Goal: Information Seeking & Learning: Learn about a topic

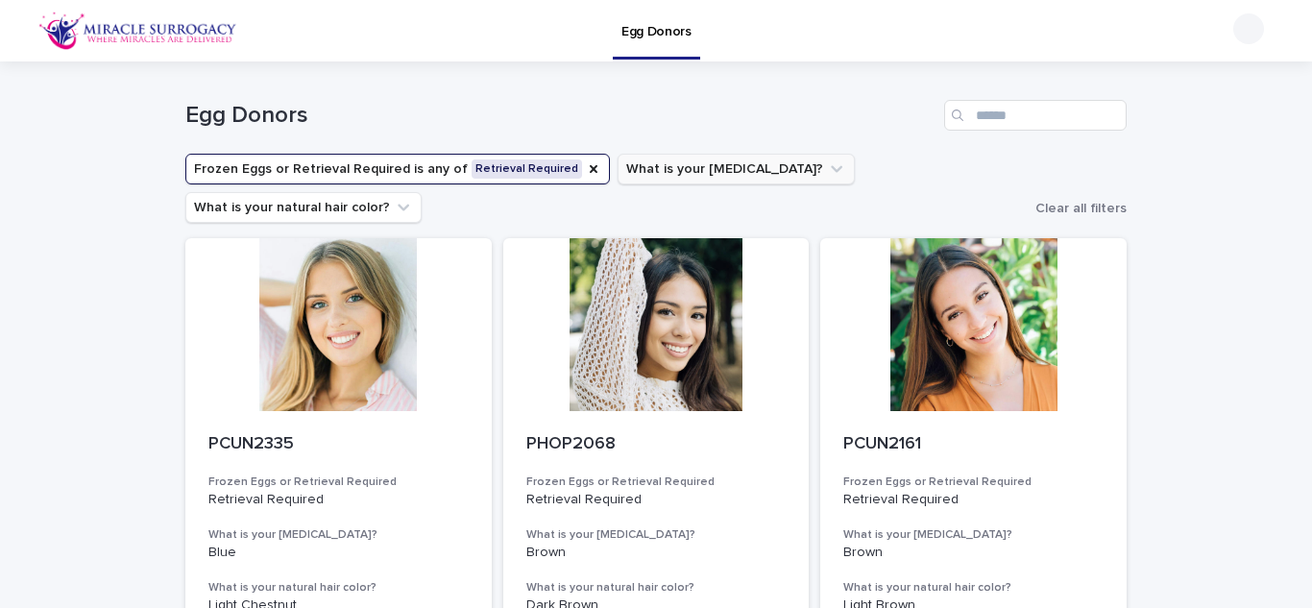
click at [827, 174] on icon "What is your eye color?" at bounding box center [836, 168] width 19 height 19
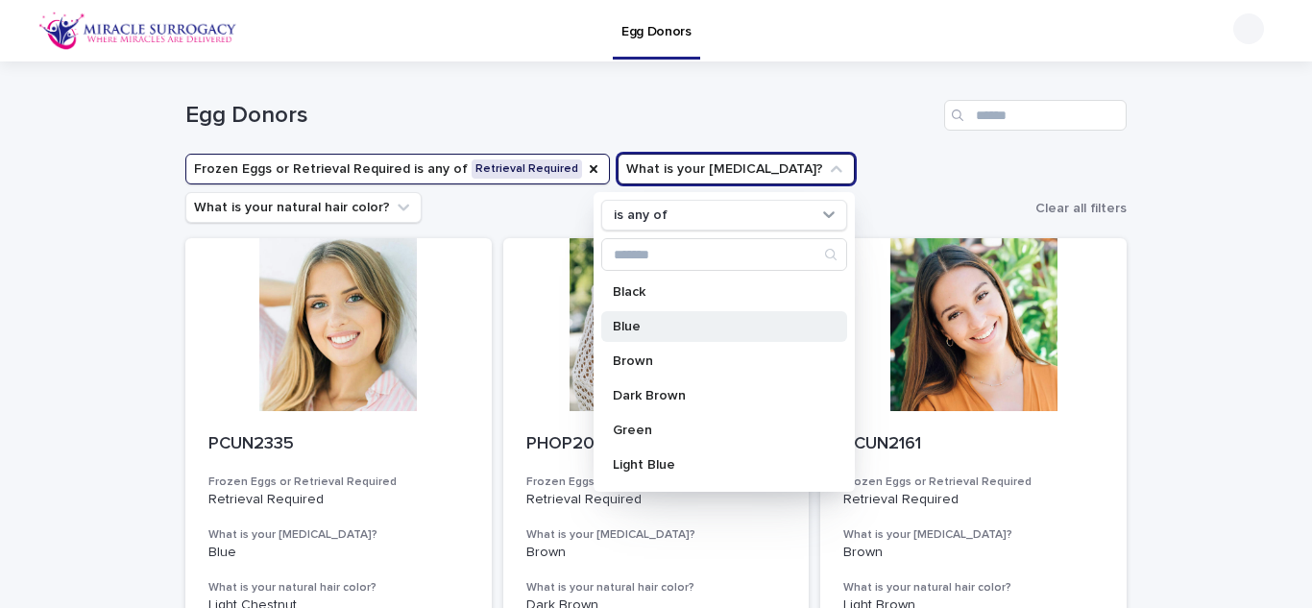
click at [634, 323] on p "Blue" at bounding box center [715, 326] width 204 height 13
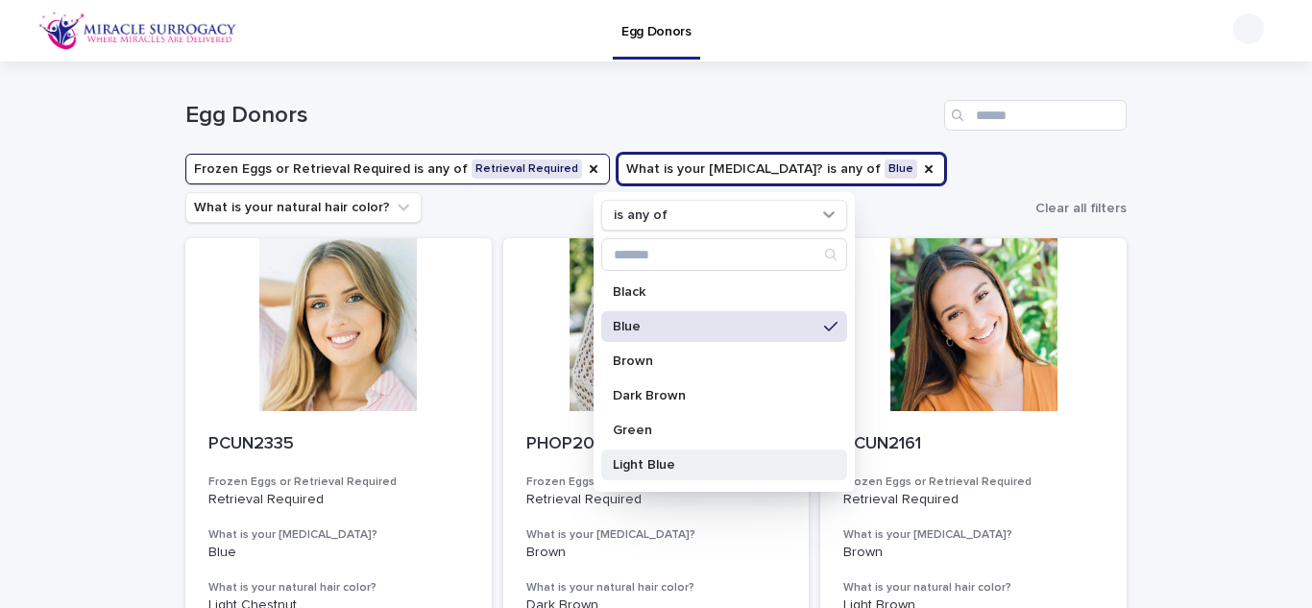
click at [644, 431] on p "Green" at bounding box center [715, 430] width 204 height 13
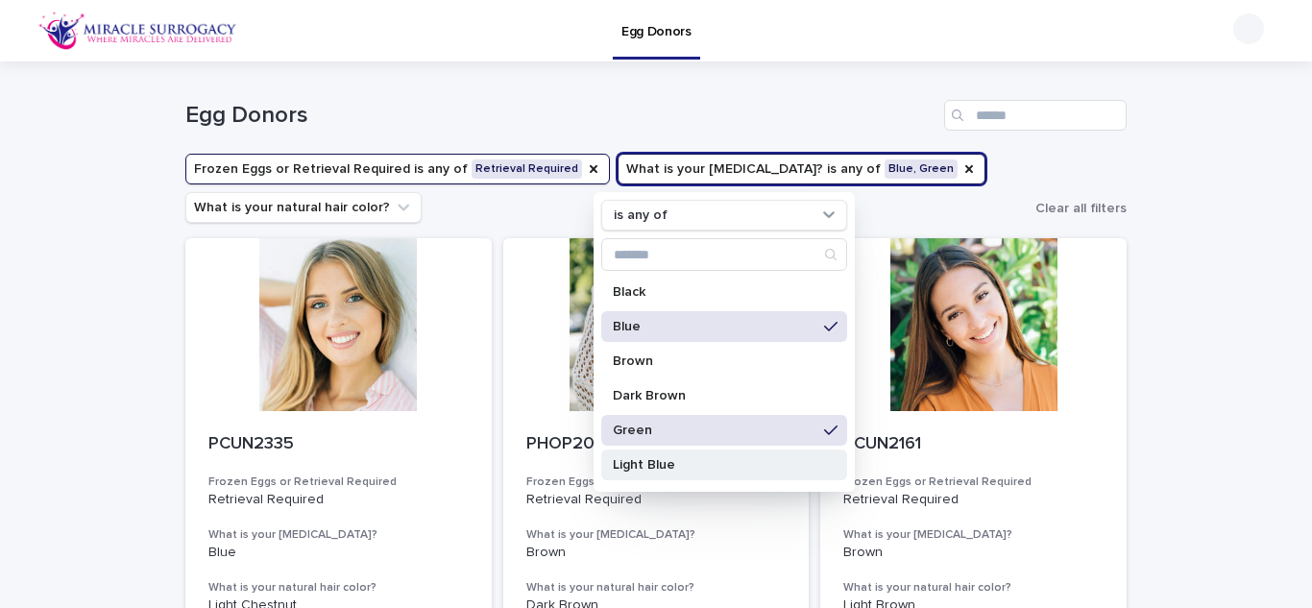
click at [648, 463] on p "Light Blue" at bounding box center [715, 464] width 204 height 13
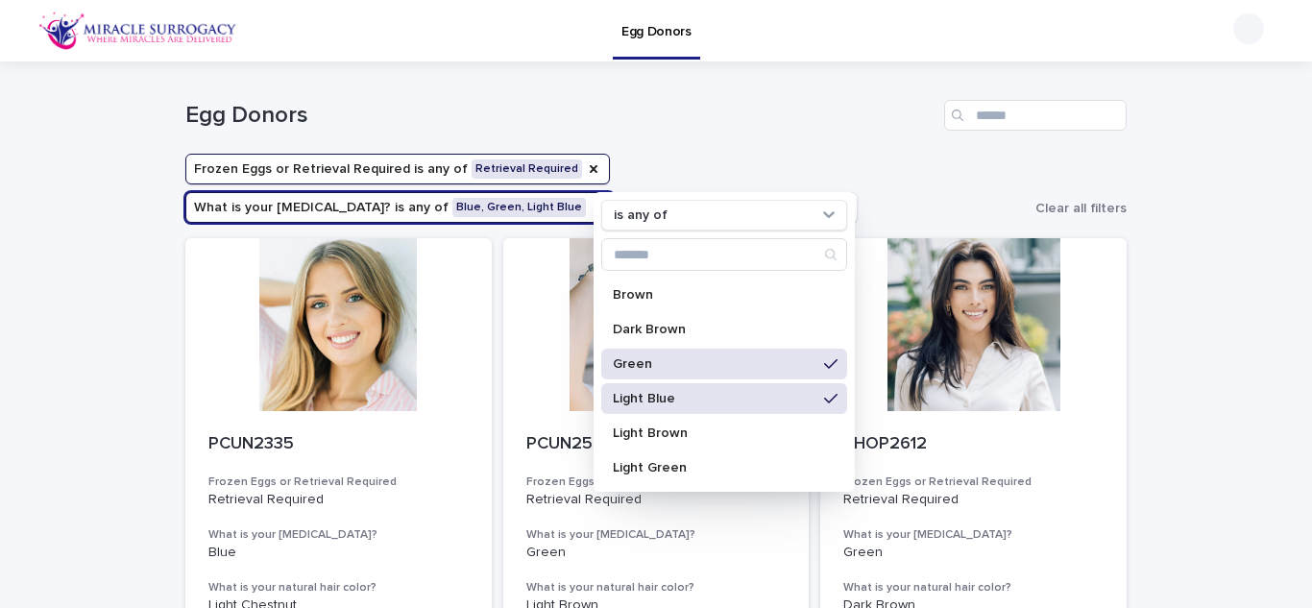
scroll to position [124, 0]
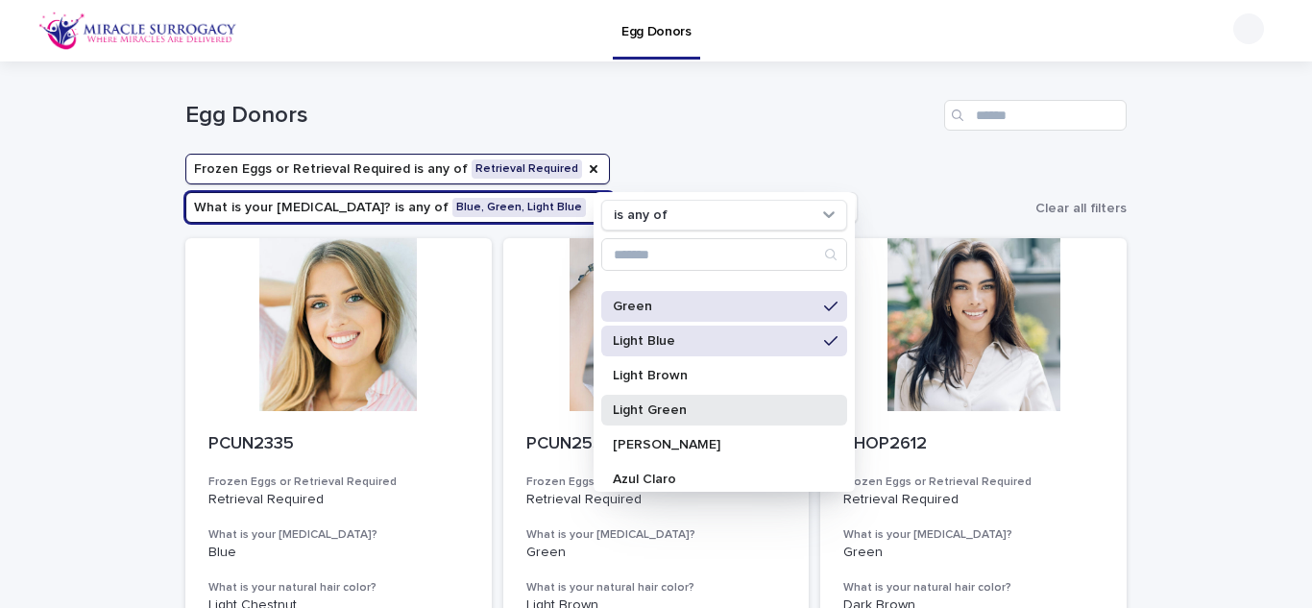
click at [673, 414] on p "Light Green" at bounding box center [715, 409] width 204 height 13
click at [666, 104] on h1 "Egg Donors" at bounding box center [560, 116] width 751 height 28
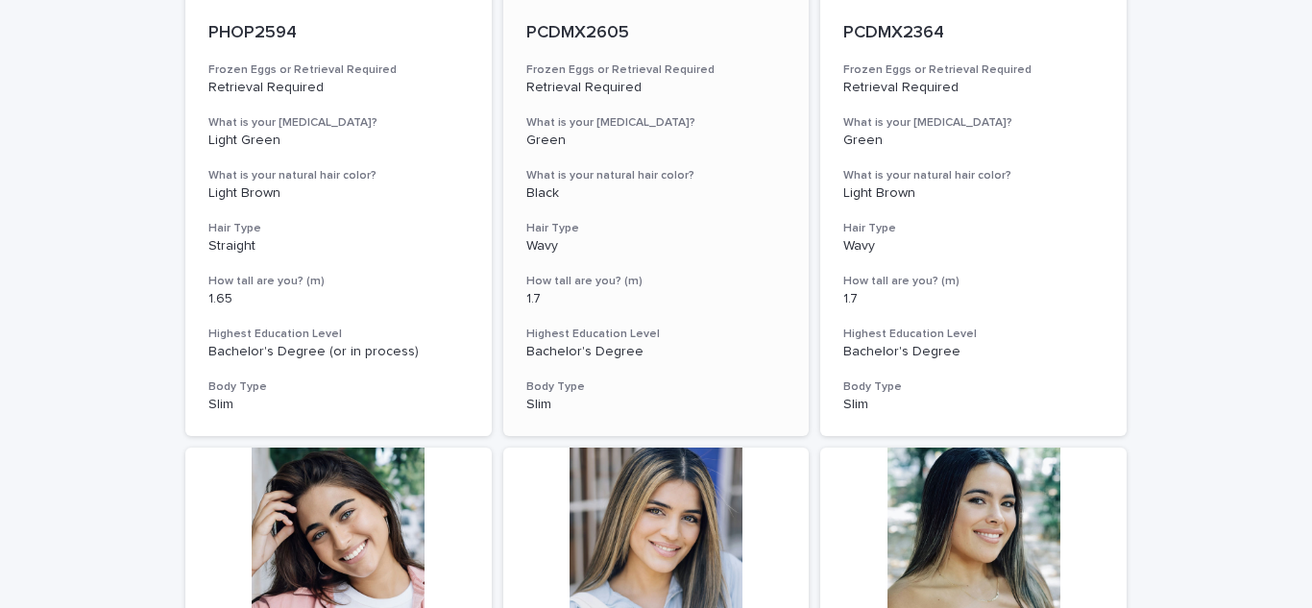
scroll to position [697, 0]
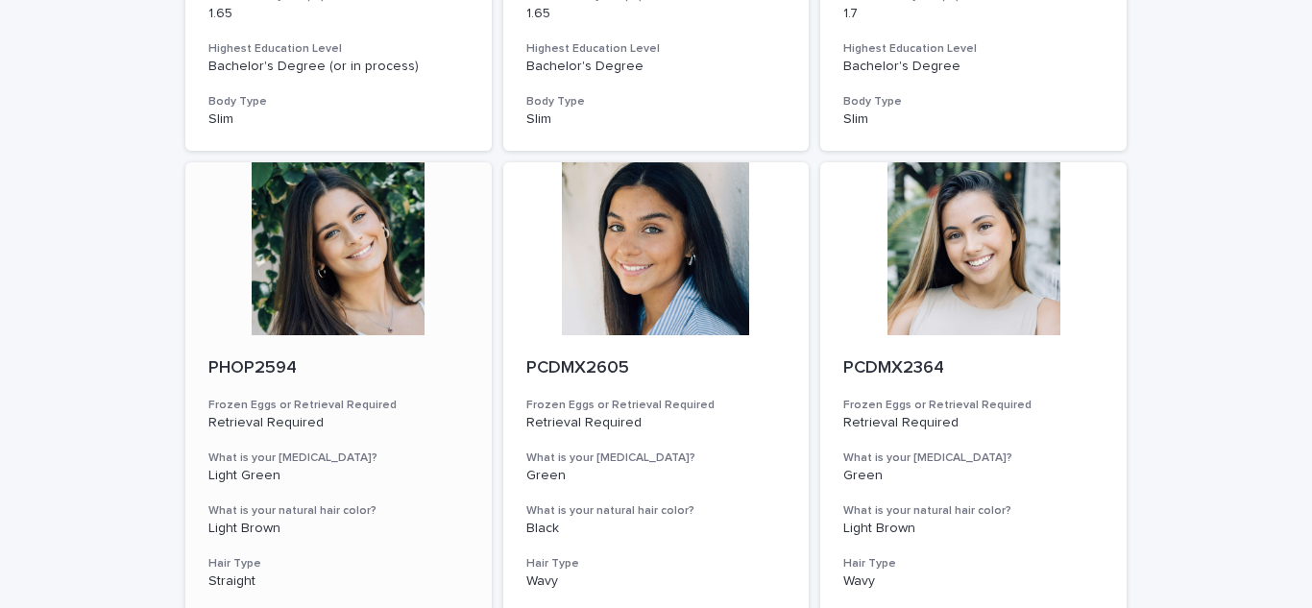
click at [425, 375] on p "PHOP2594" at bounding box center [338, 368] width 260 height 21
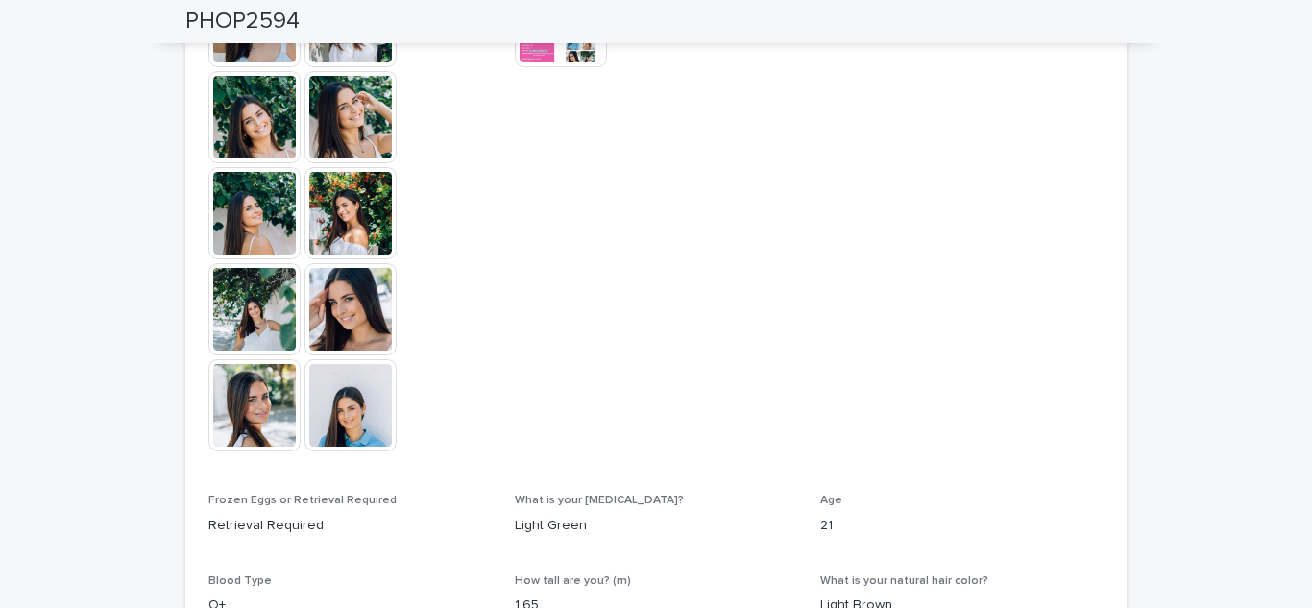
scroll to position [592, 0]
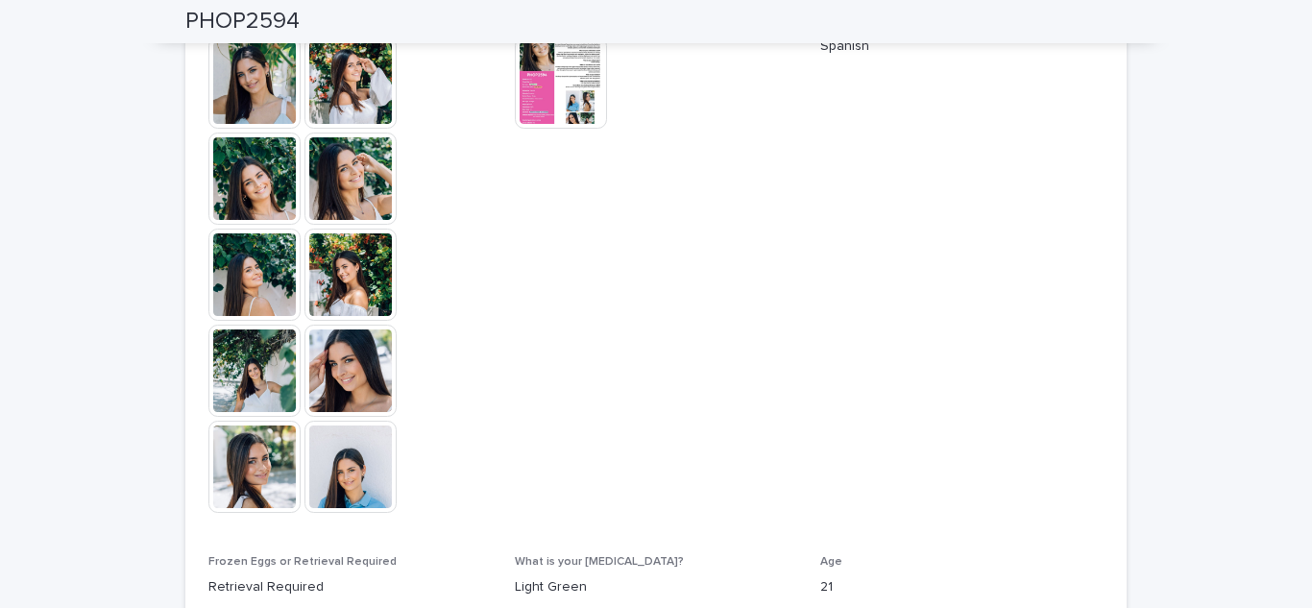
click at [531, 96] on img at bounding box center [561, 82] width 92 height 92
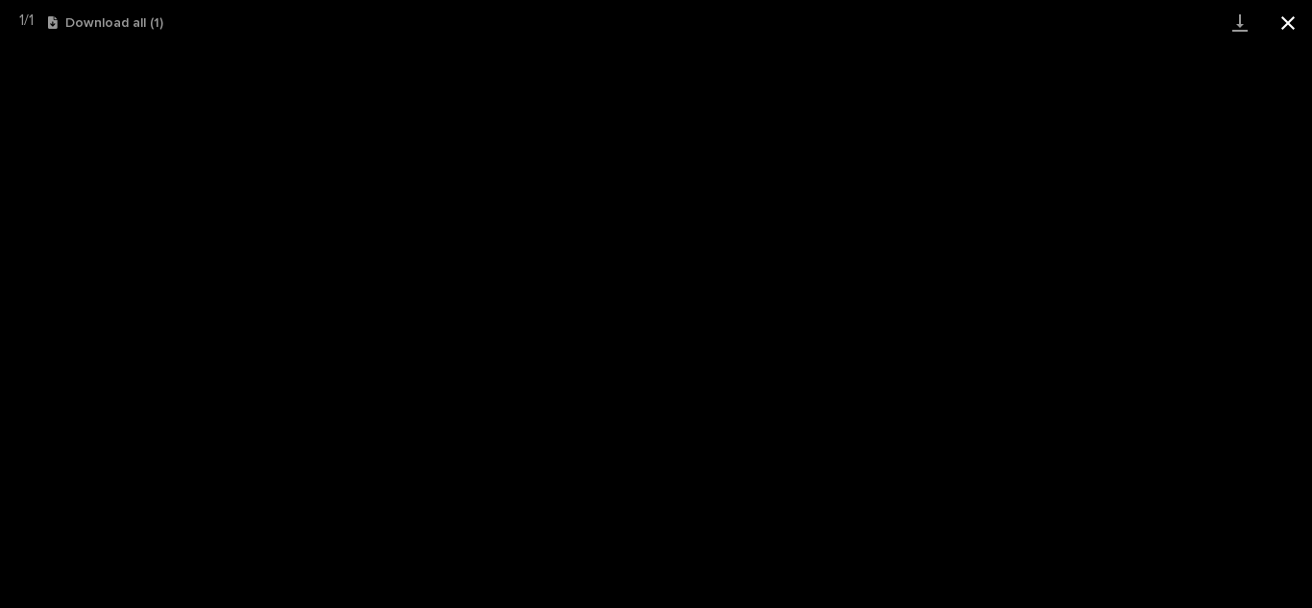
click at [1287, 25] on button "Close gallery" at bounding box center [1288, 22] width 48 height 45
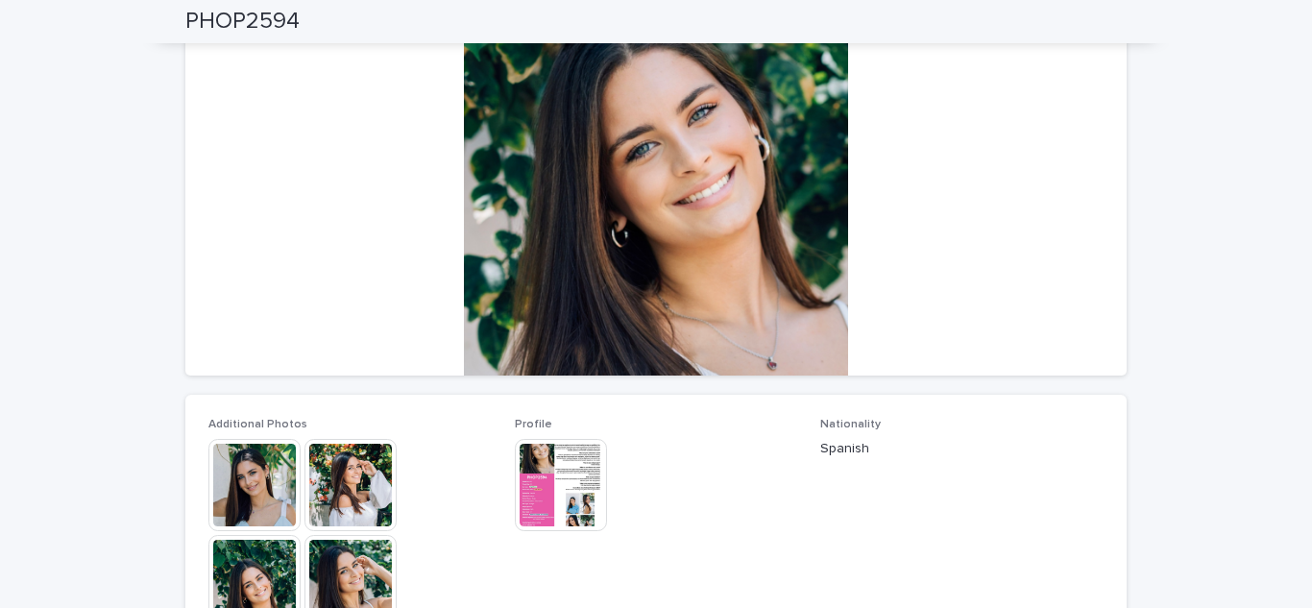
scroll to position [165, 0]
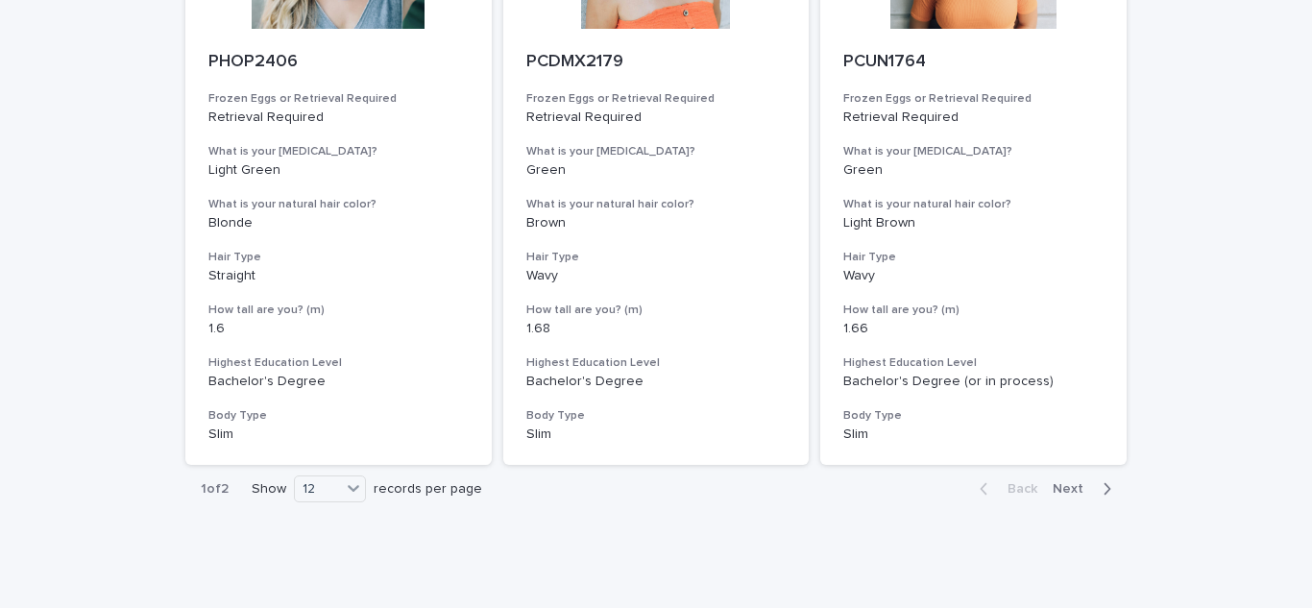
scroll to position [2248, 0]
click at [1071, 487] on span "Next" at bounding box center [1074, 486] width 42 height 13
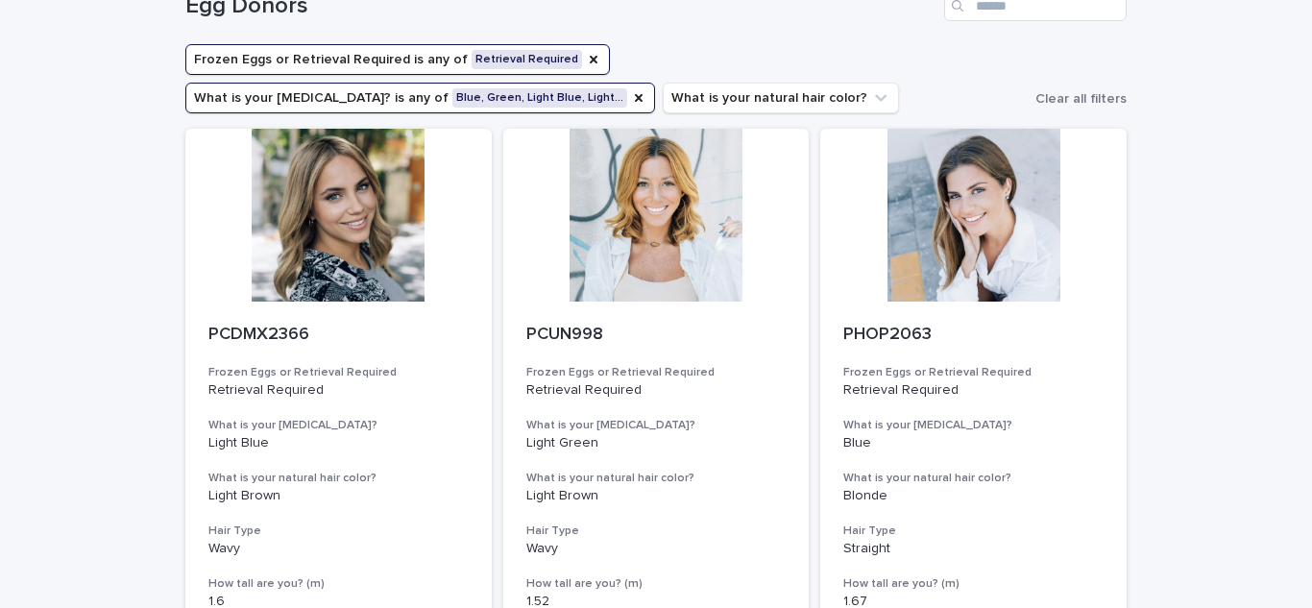
scroll to position [99, 0]
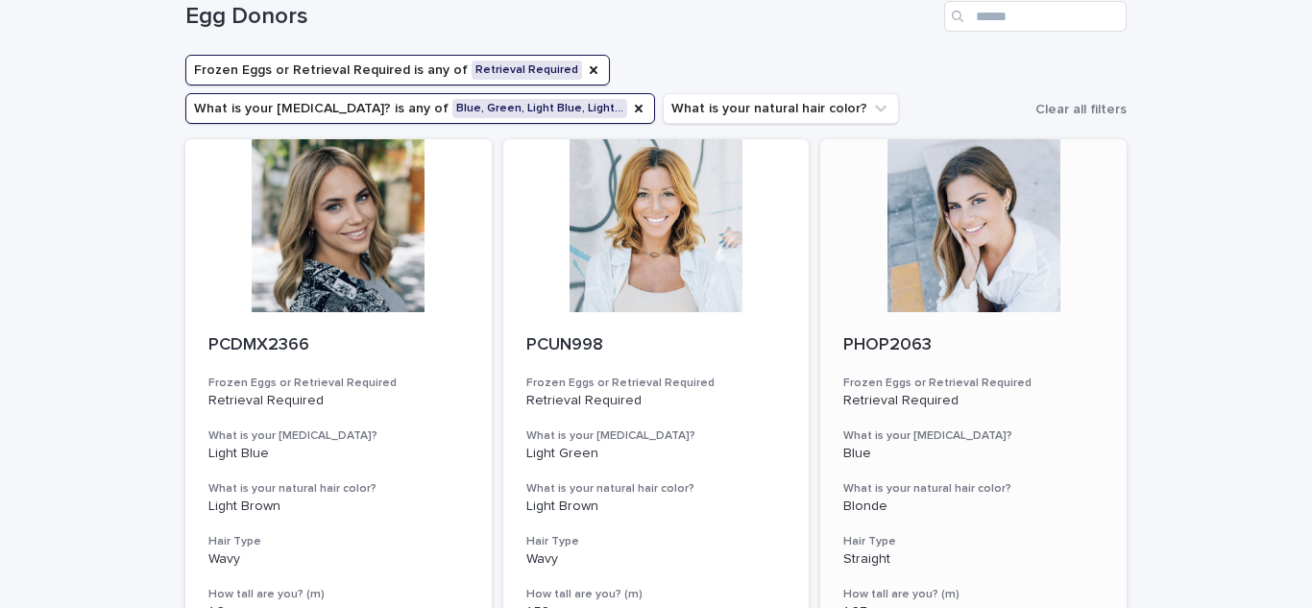
click at [992, 338] on p "PHOP2063" at bounding box center [973, 345] width 260 height 21
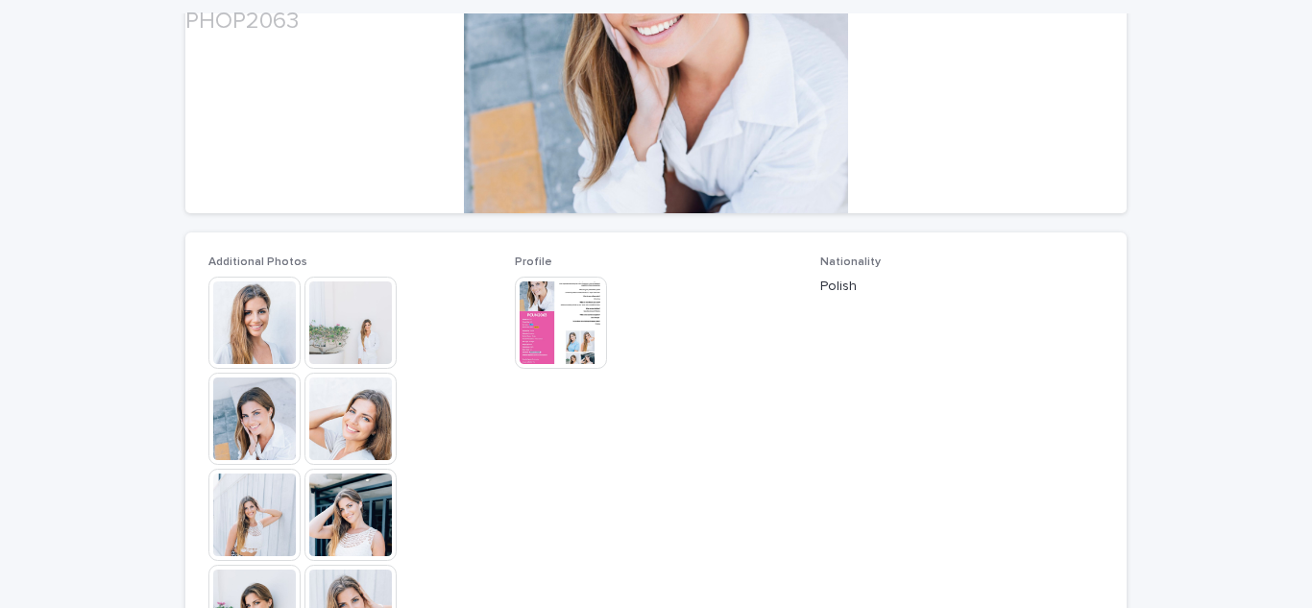
scroll to position [353, 0]
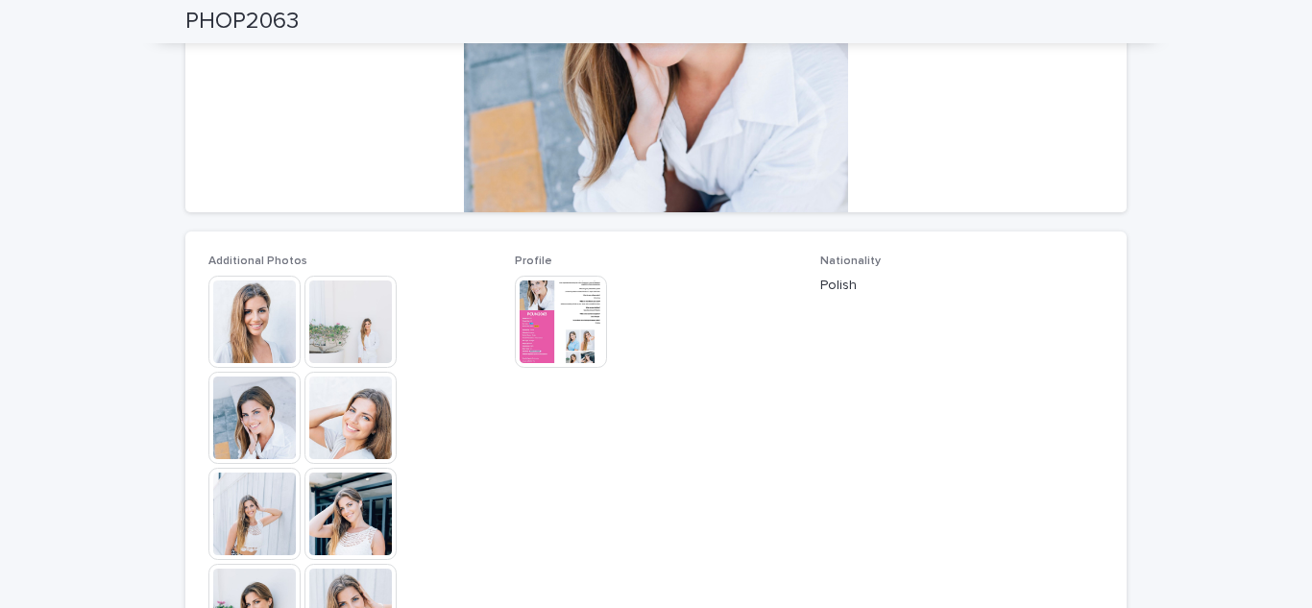
click at [559, 301] on img at bounding box center [561, 322] width 92 height 92
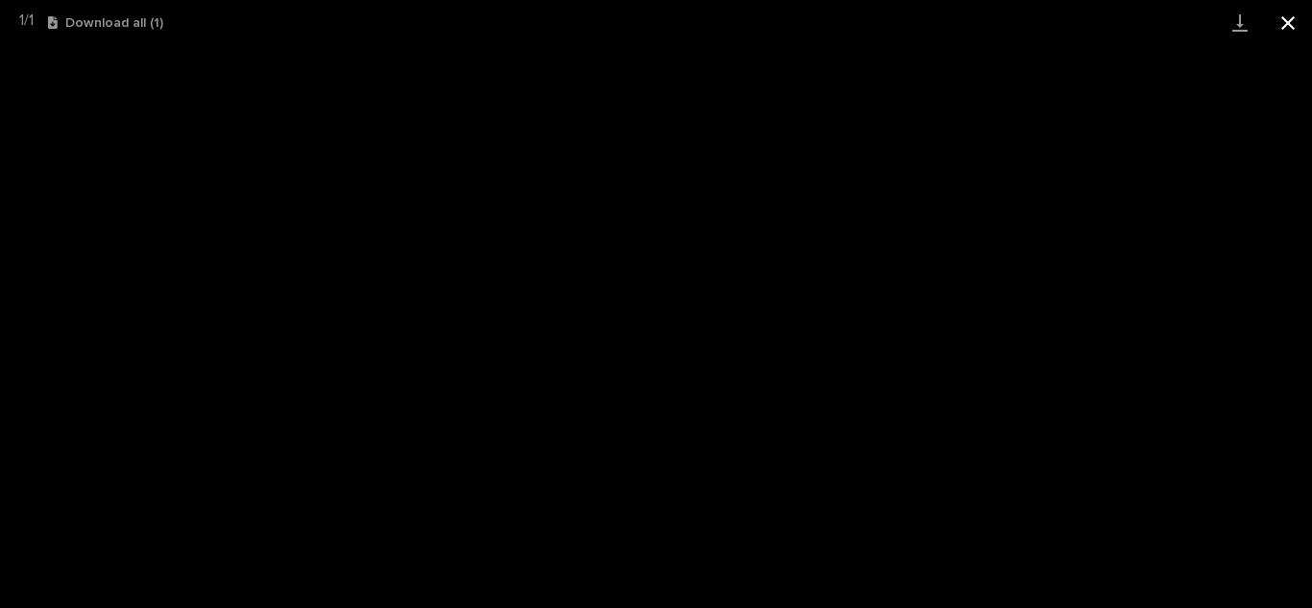
click at [1289, 20] on button "Close gallery" at bounding box center [1288, 22] width 48 height 45
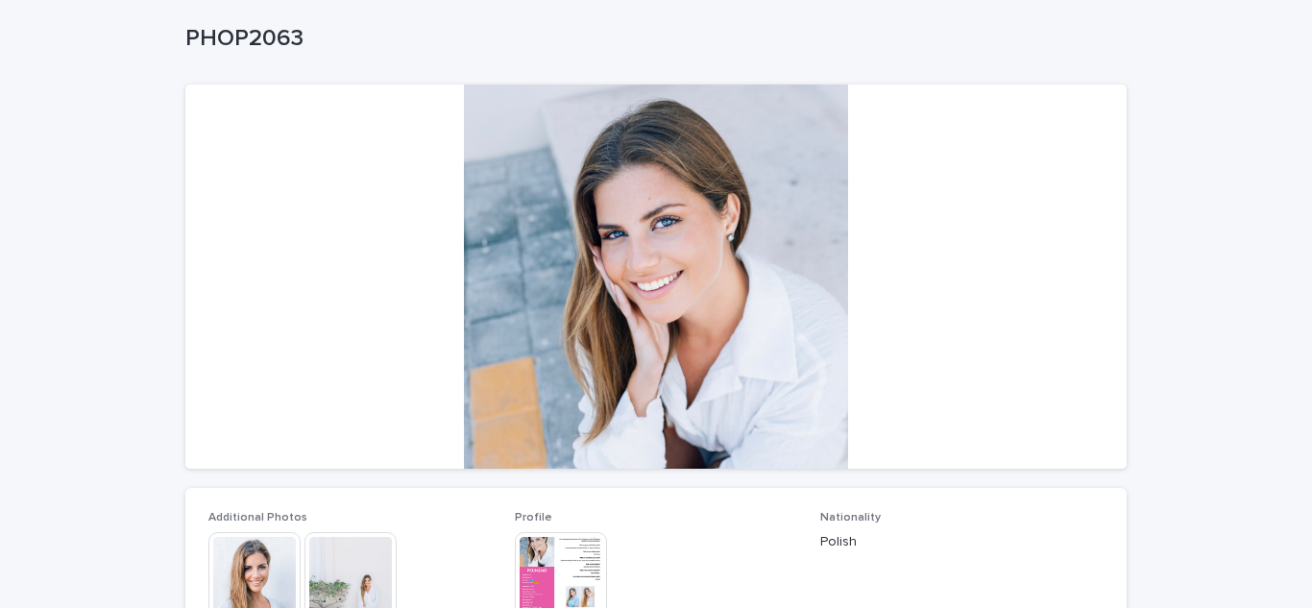
scroll to position [231, 0]
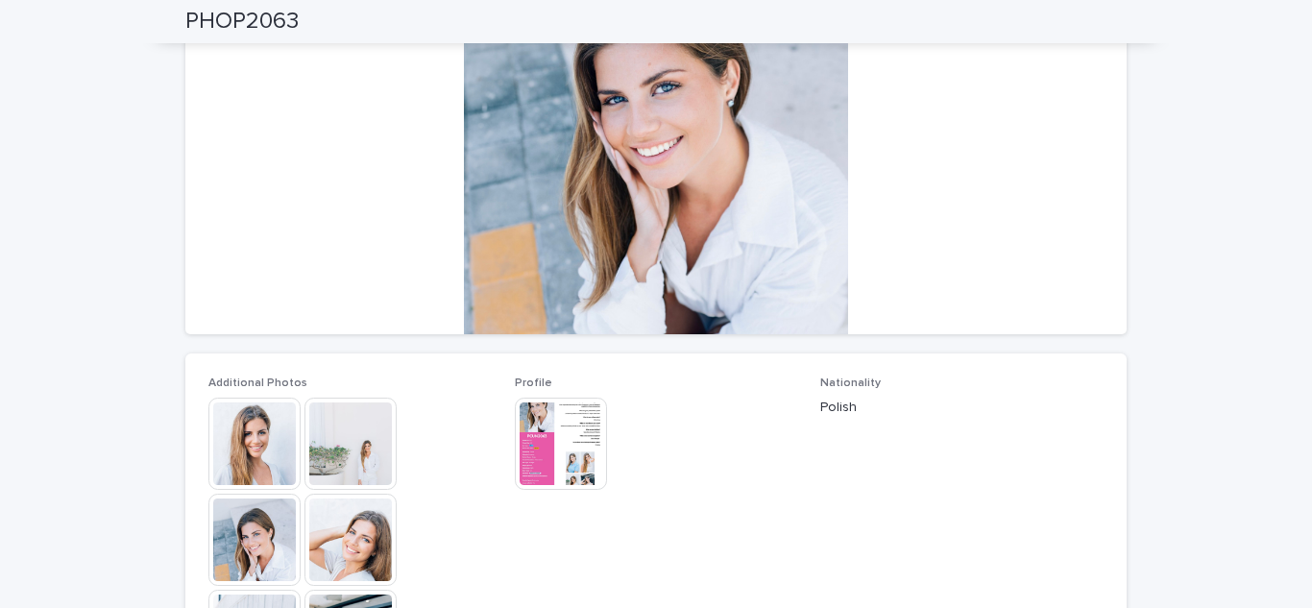
click at [569, 433] on img at bounding box center [561, 444] width 92 height 92
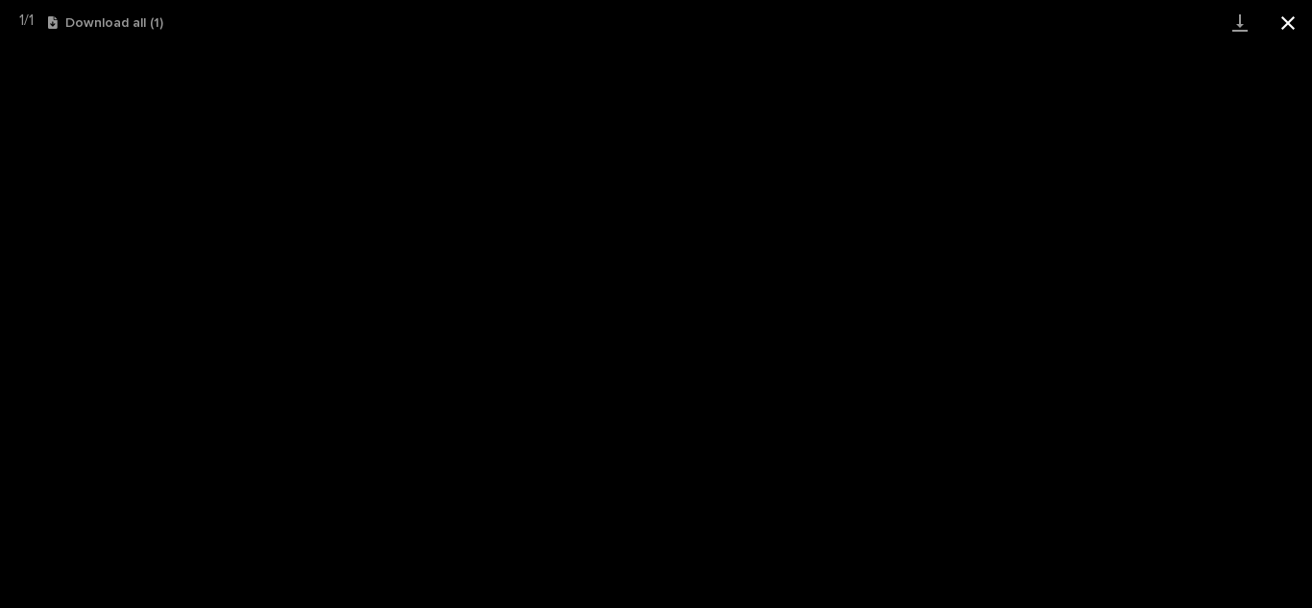
click at [1289, 20] on button "Close gallery" at bounding box center [1288, 22] width 48 height 45
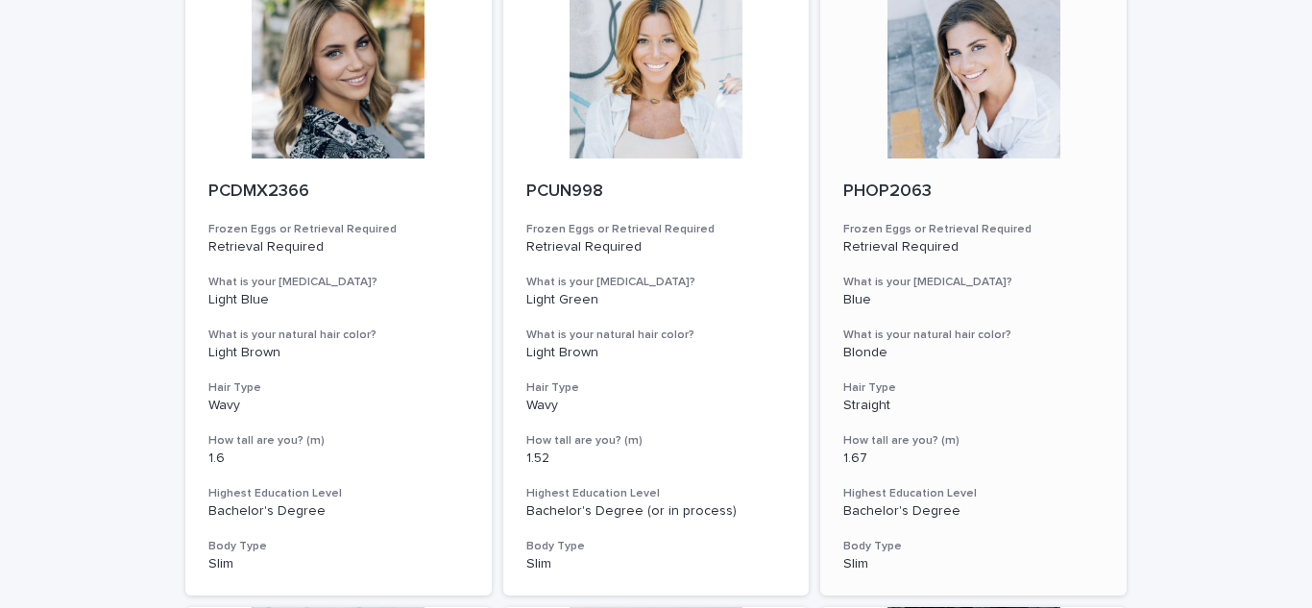
scroll to position [255, 0]
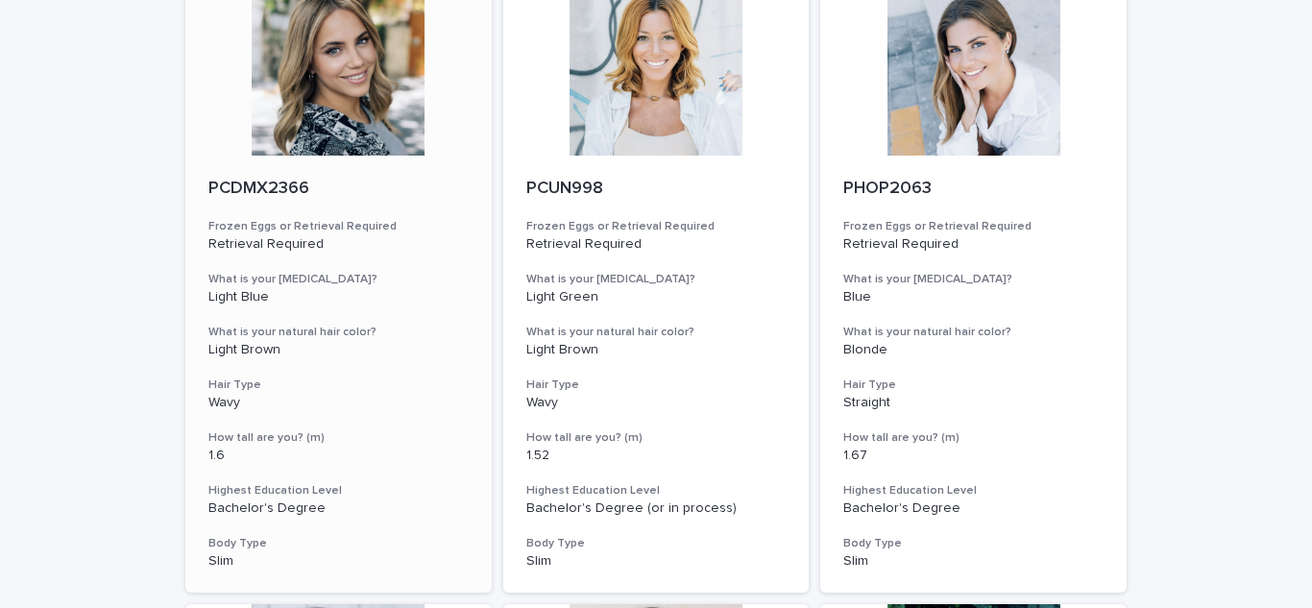
click at [290, 111] on div at bounding box center [338, 69] width 306 height 173
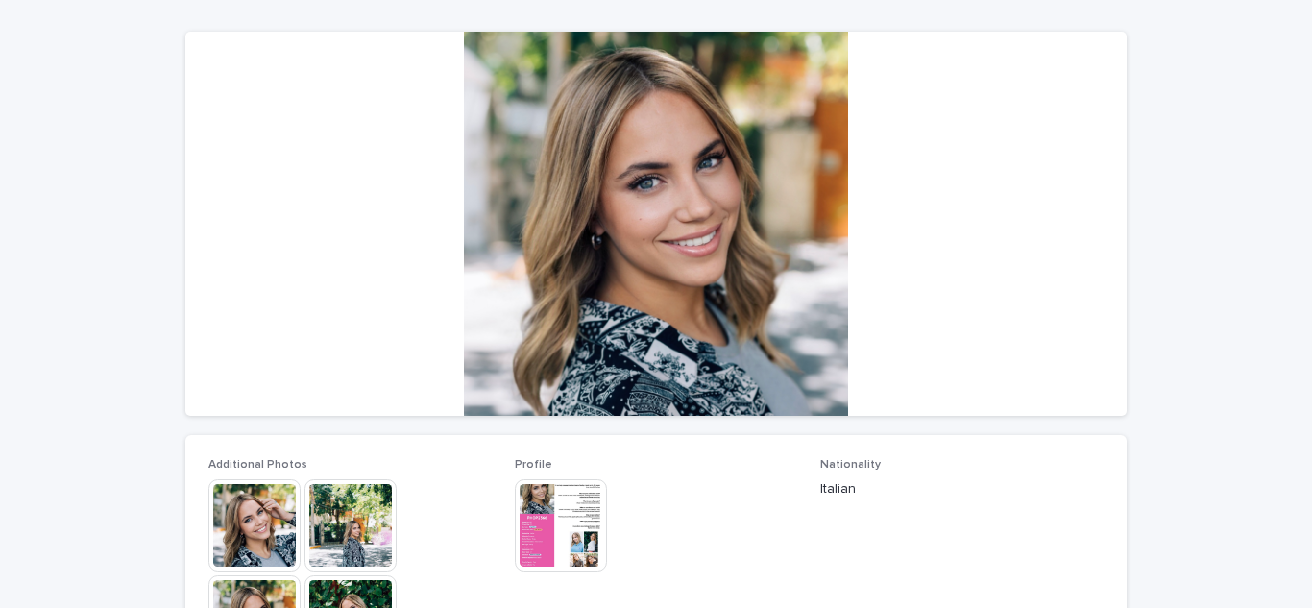
scroll to position [208, 0]
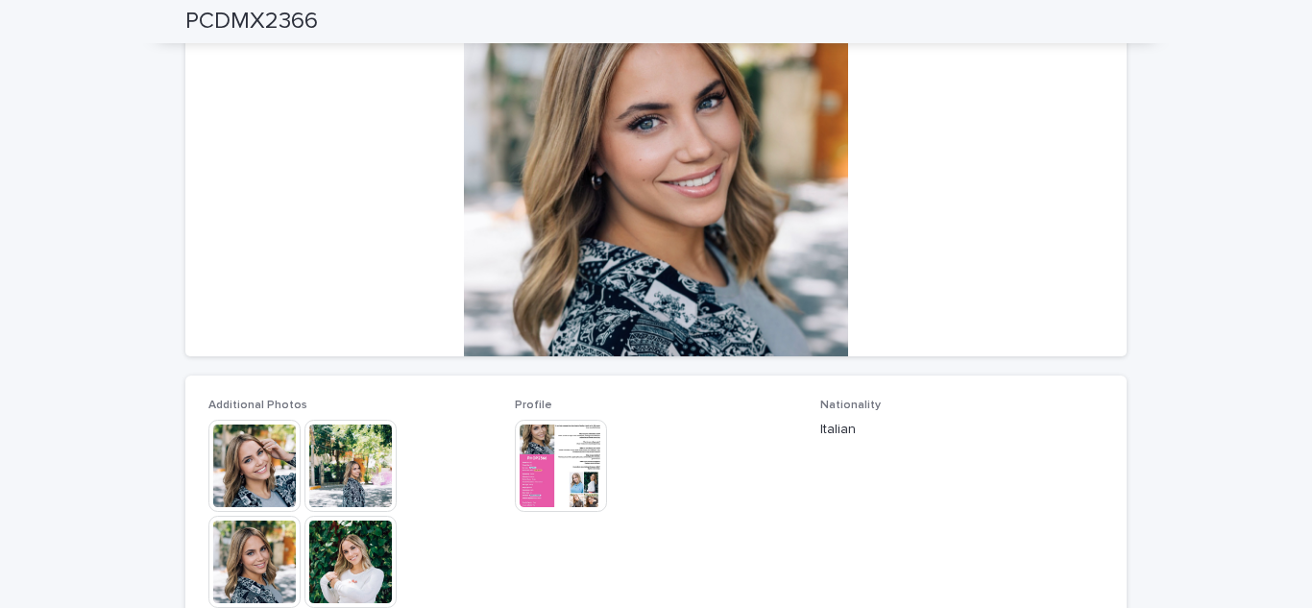
click at [547, 468] on img at bounding box center [561, 466] width 92 height 92
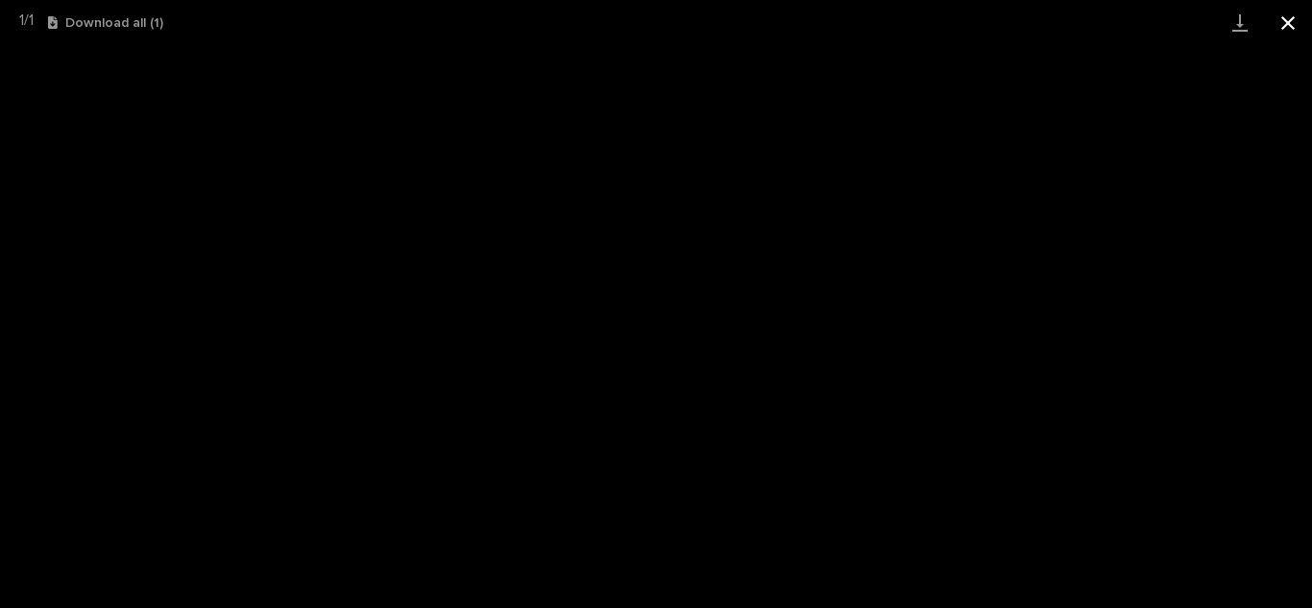
click at [1289, 21] on button "Close gallery" at bounding box center [1288, 22] width 48 height 45
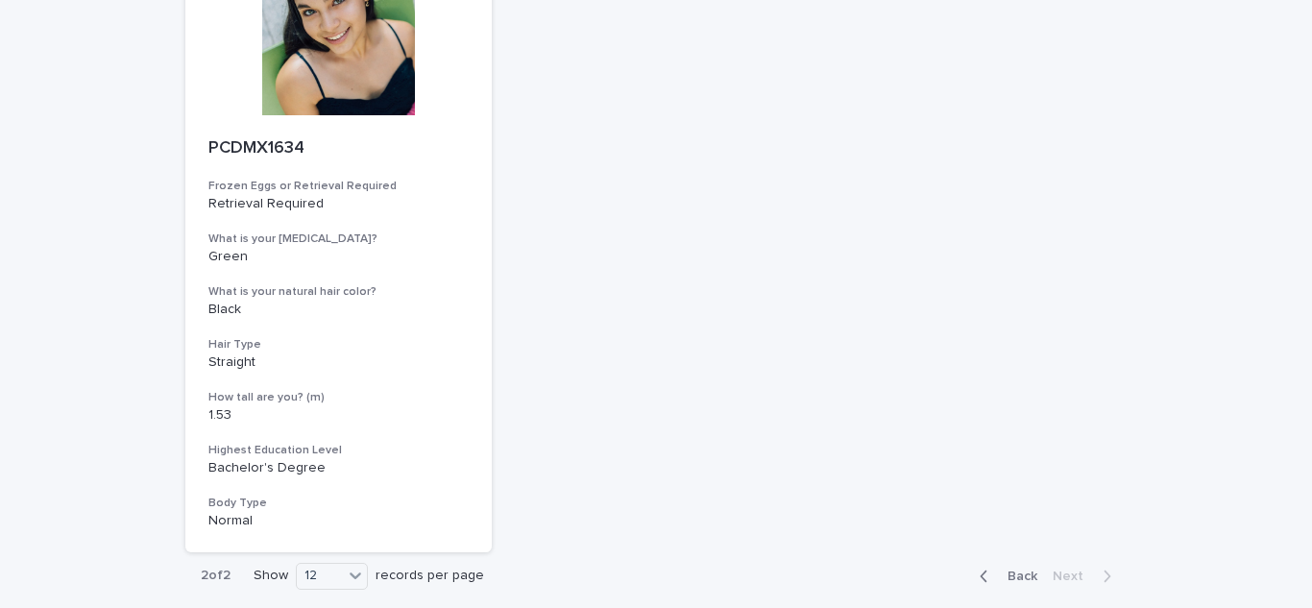
scroll to position [1643, 0]
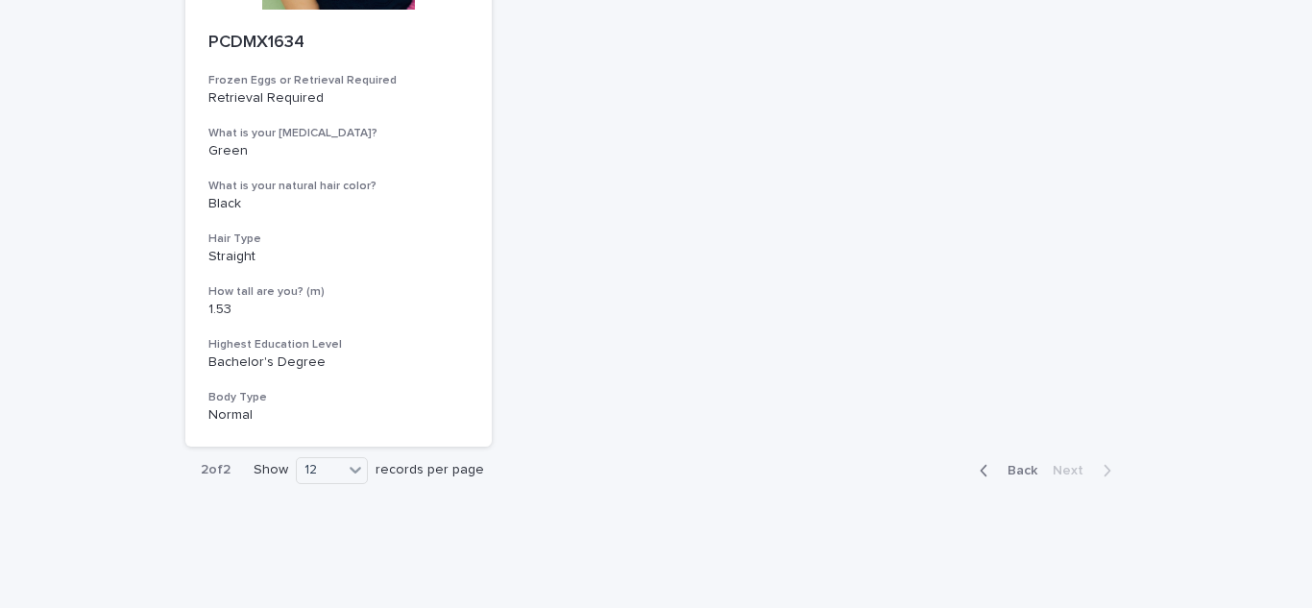
click at [1026, 469] on span "Back" at bounding box center [1016, 470] width 41 height 13
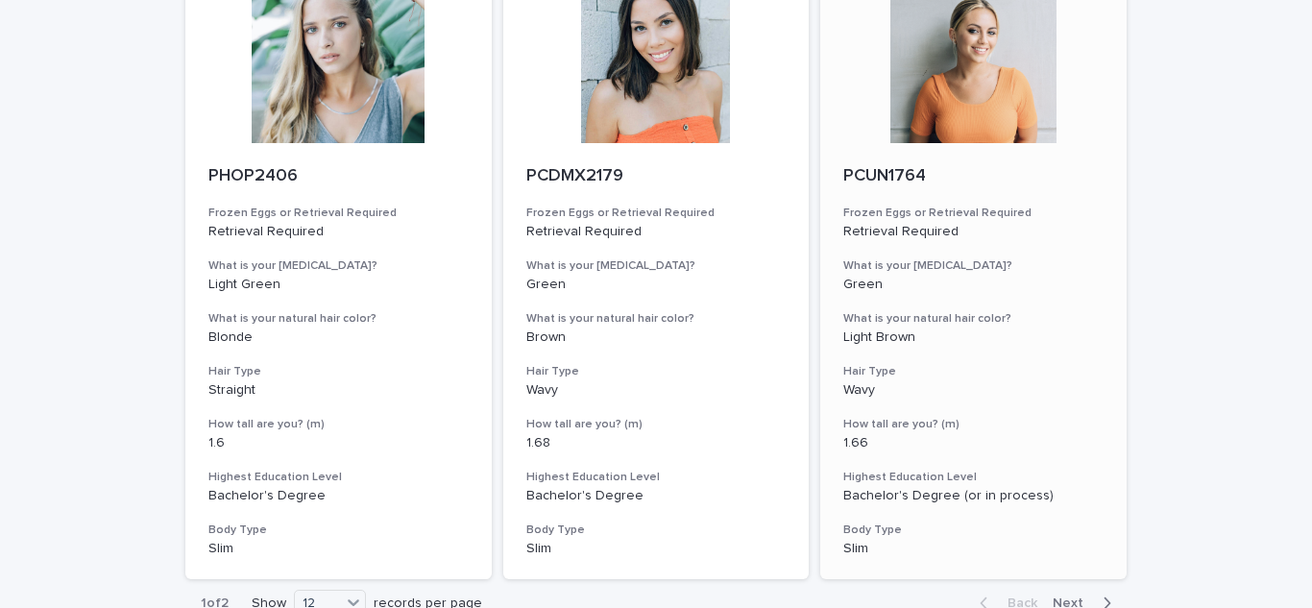
scroll to position [1995, 0]
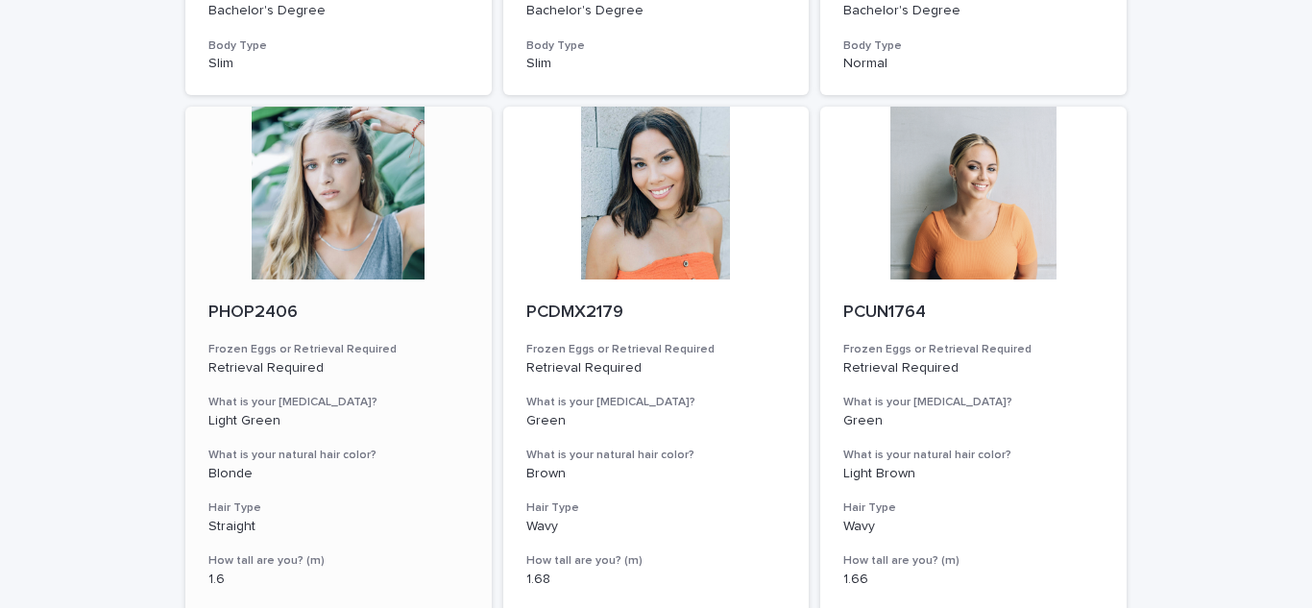
click at [339, 192] on div at bounding box center [338, 193] width 306 height 173
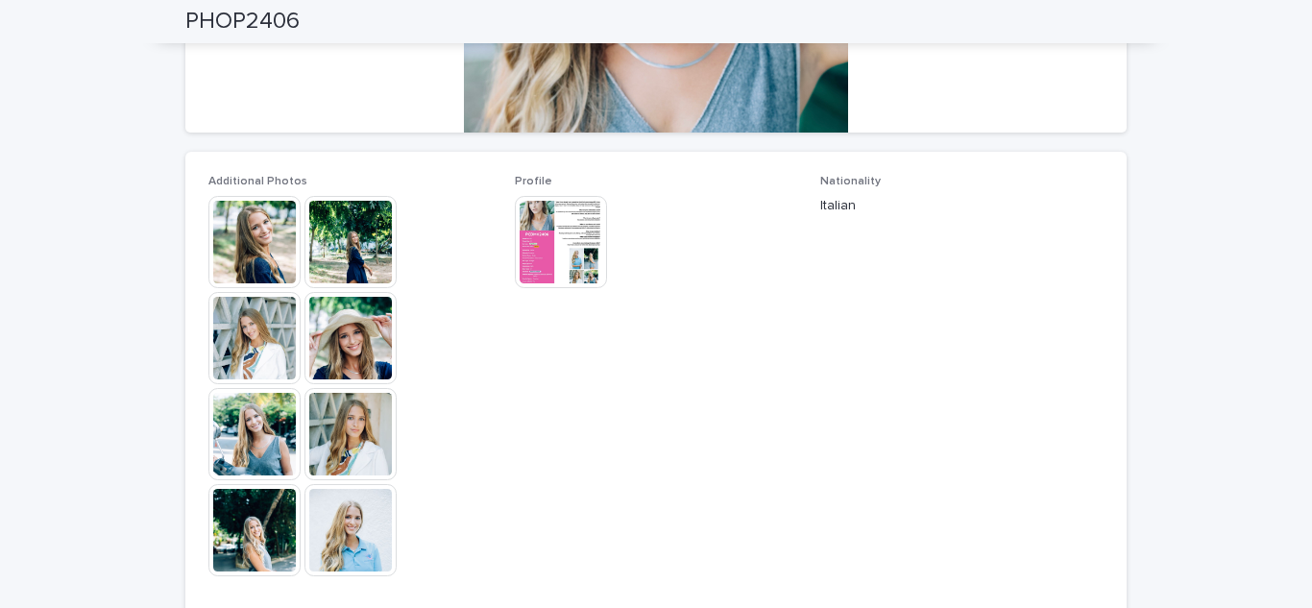
scroll to position [458, 0]
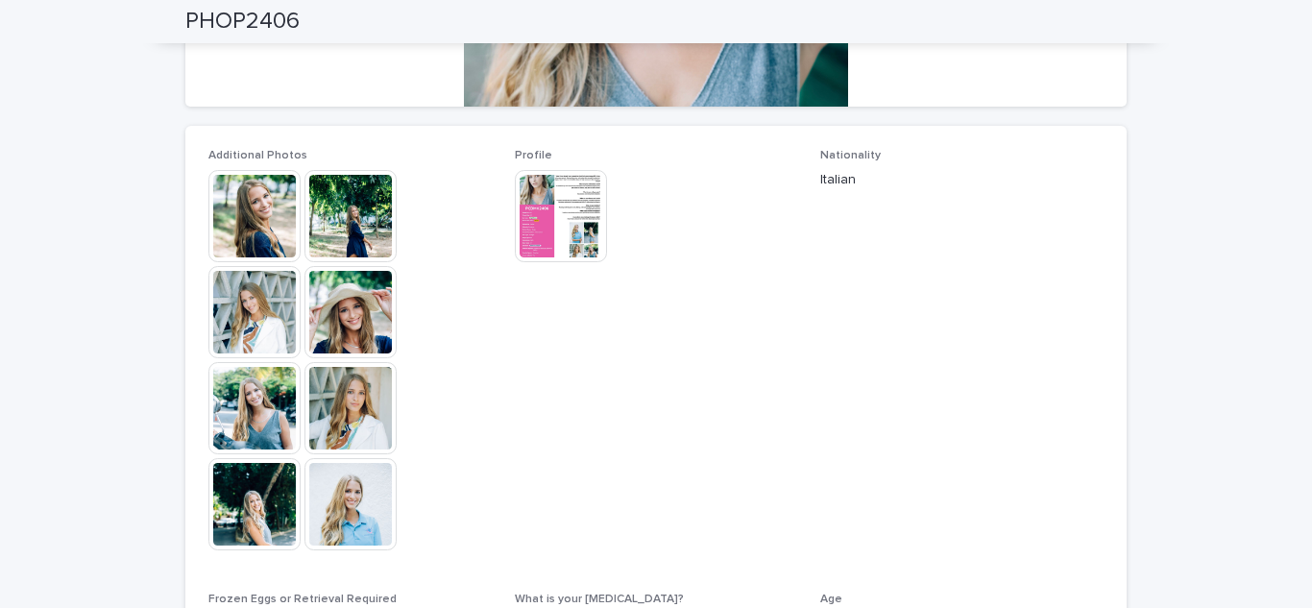
click at [551, 216] on img at bounding box center [561, 216] width 92 height 92
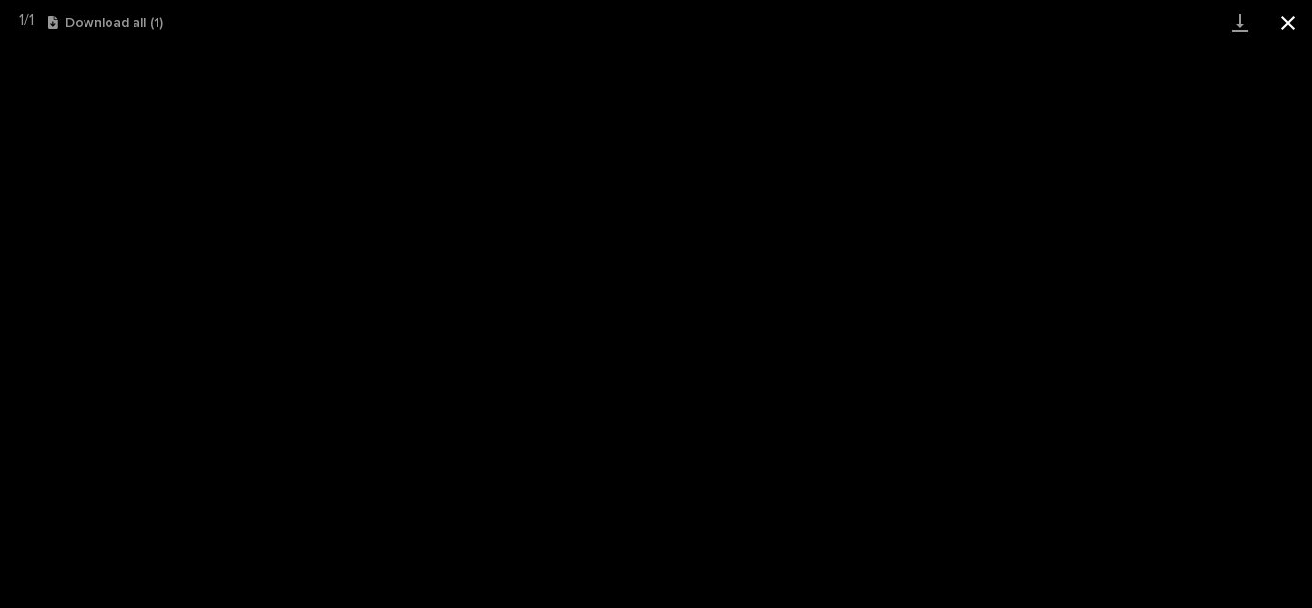
click at [1285, 17] on button "Close gallery" at bounding box center [1288, 22] width 48 height 45
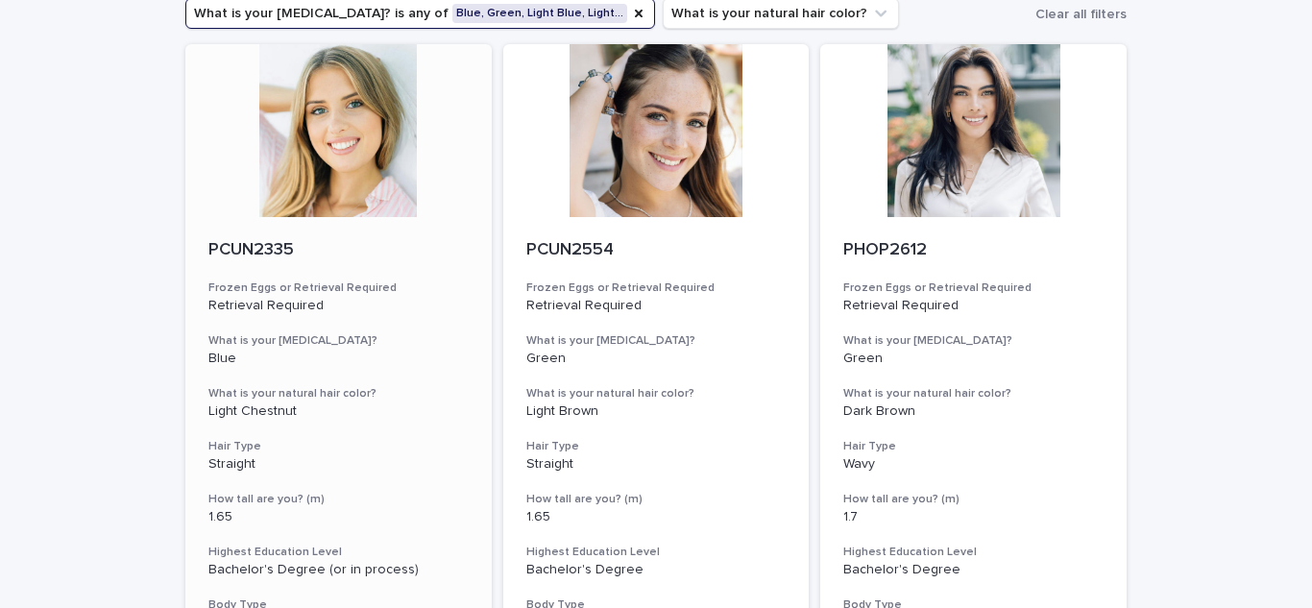
scroll to position [223, 0]
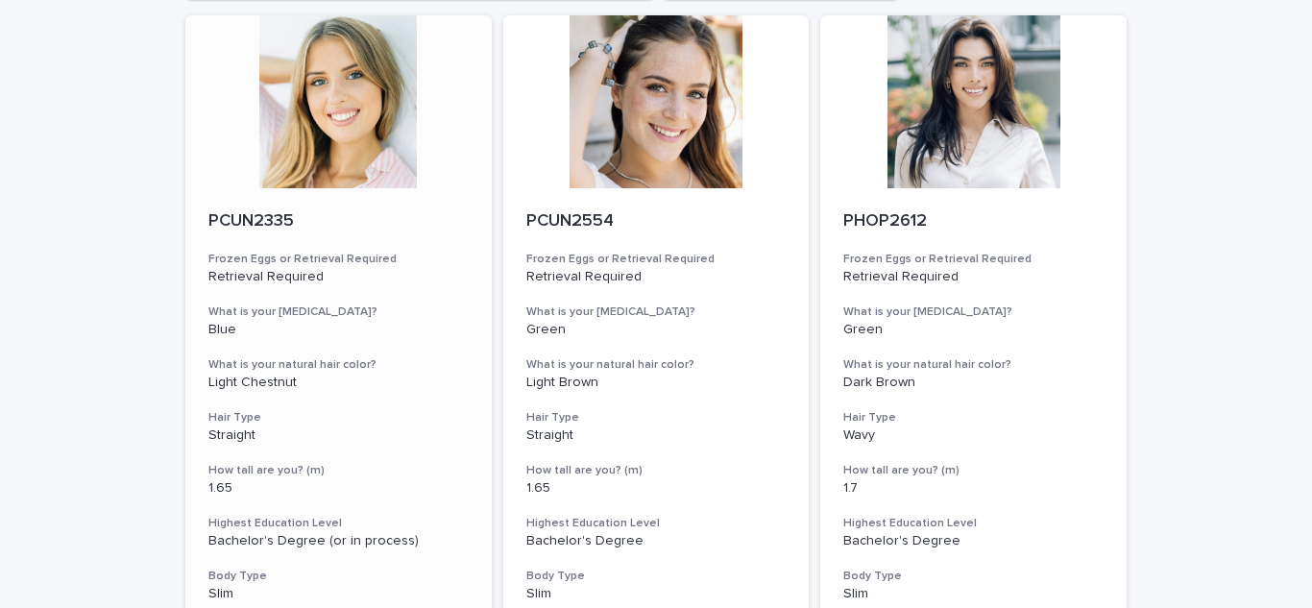
click at [372, 173] on div at bounding box center [338, 101] width 306 height 173
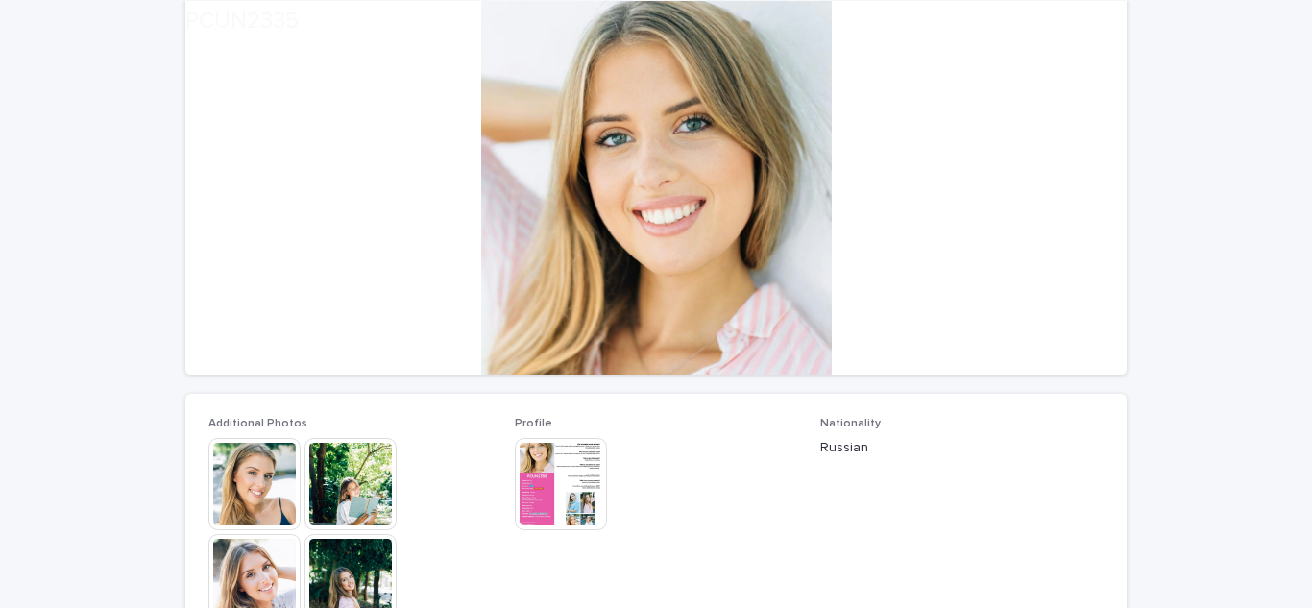
scroll to position [364, 0]
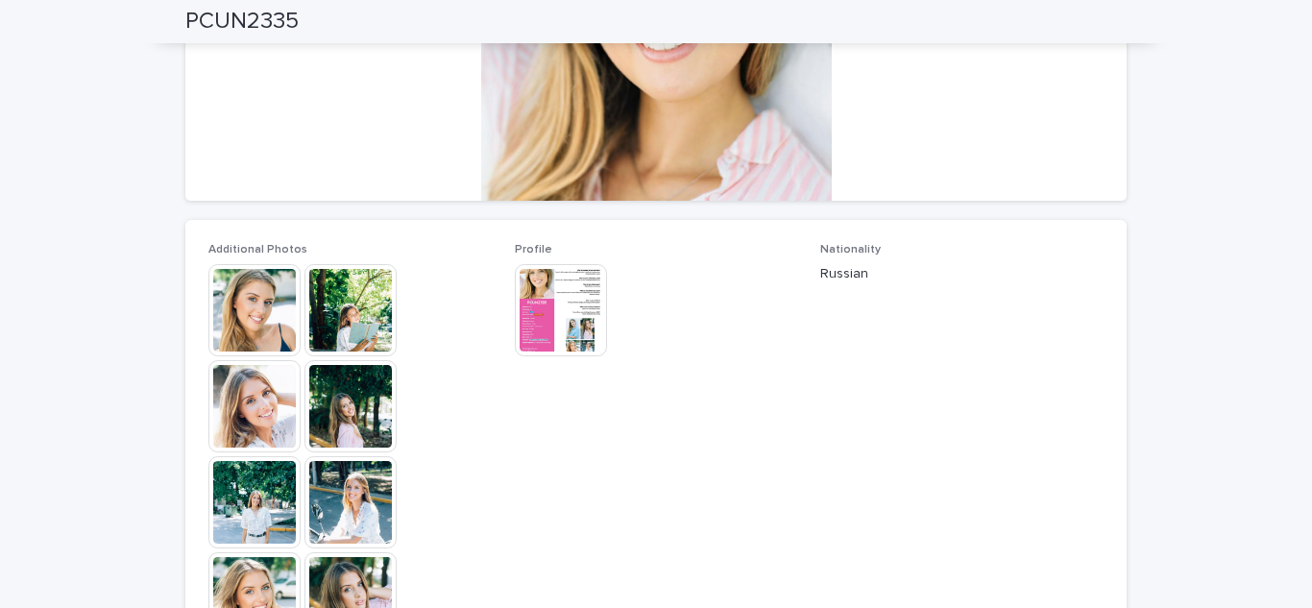
click at [556, 300] on img at bounding box center [561, 310] width 92 height 92
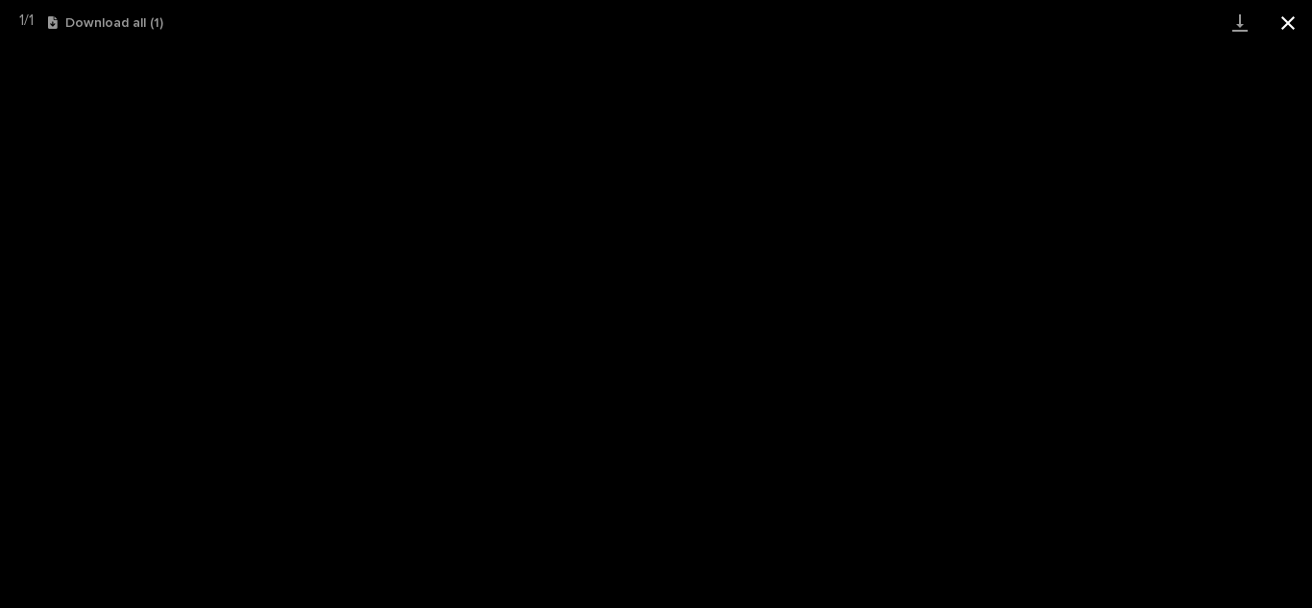
click at [1286, 15] on button "Close gallery" at bounding box center [1288, 22] width 48 height 45
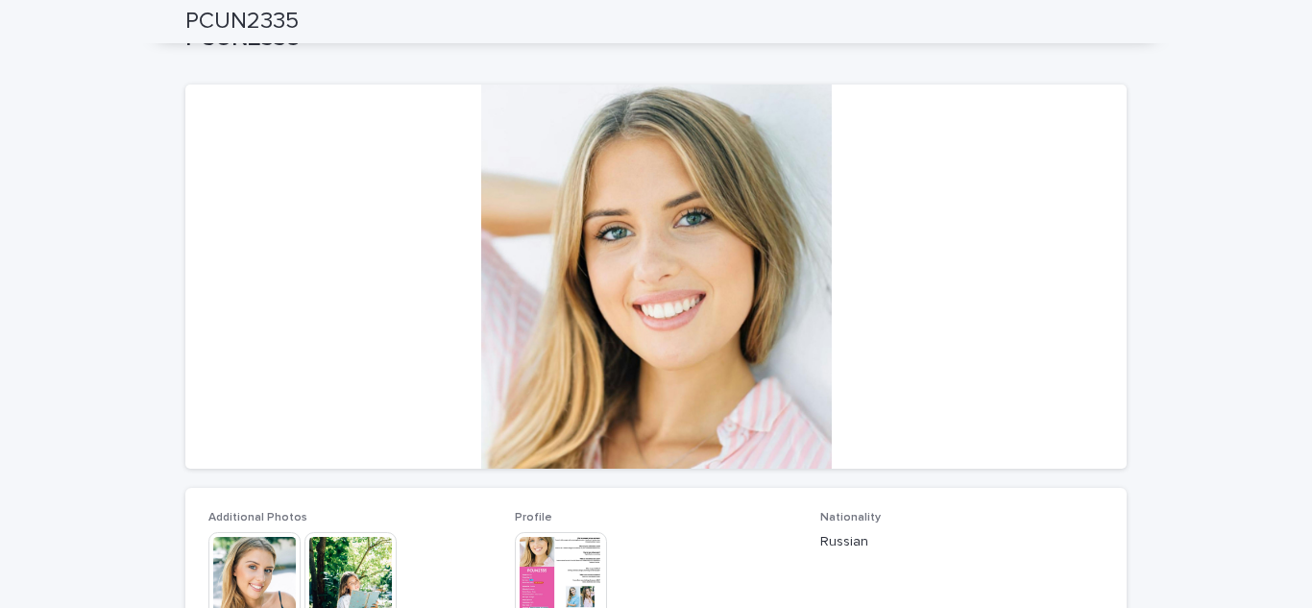
scroll to position [0, 0]
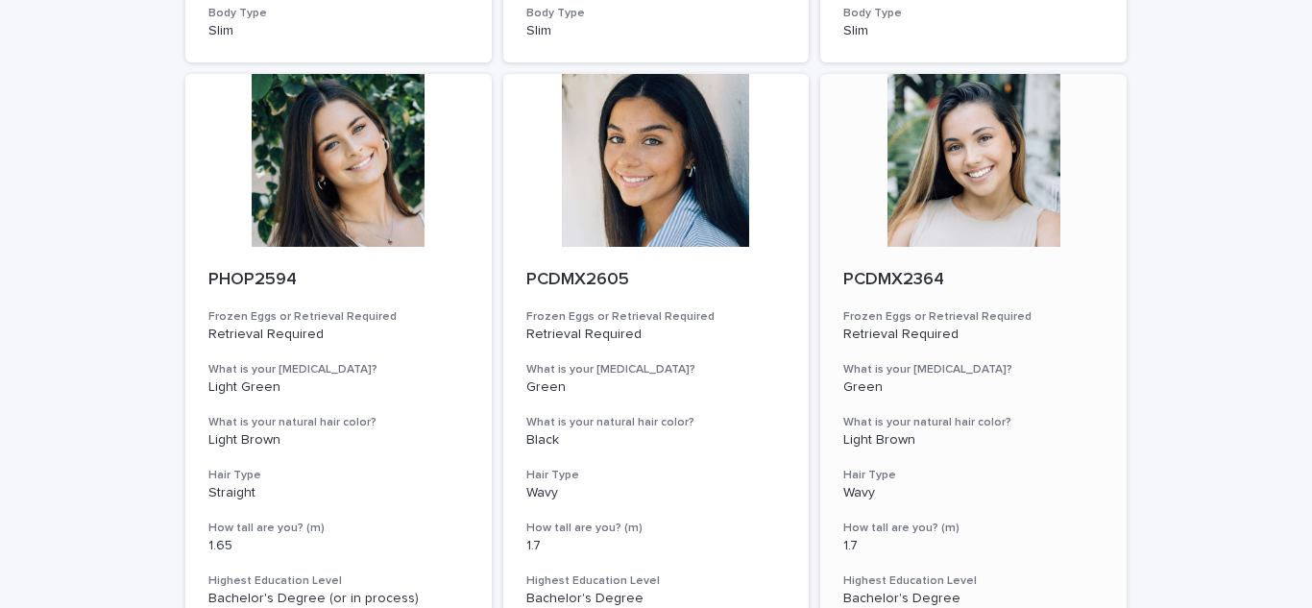
scroll to position [796, 0]
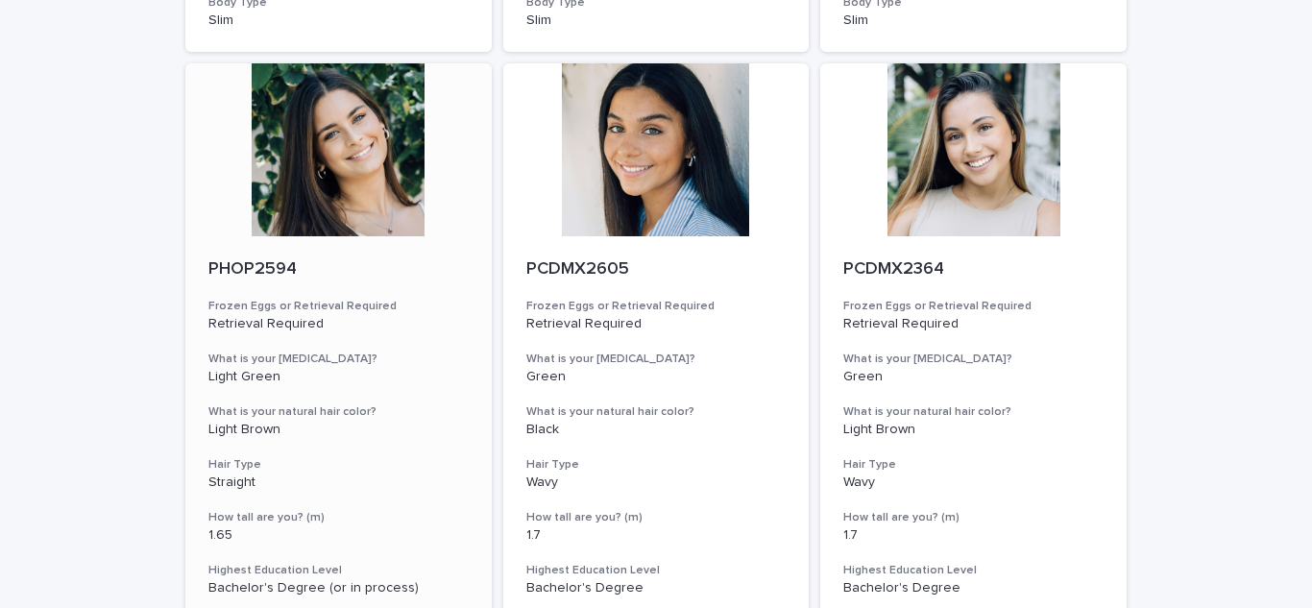
click at [373, 278] on p "PHOP2594" at bounding box center [338, 269] width 260 height 21
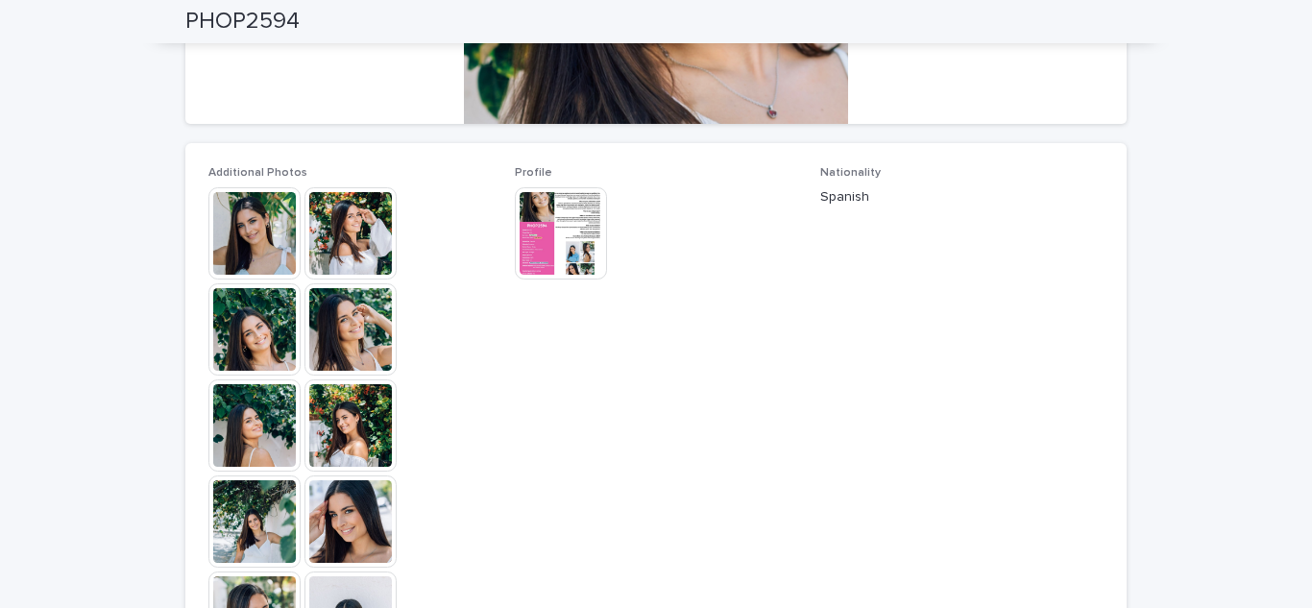
scroll to position [430, 0]
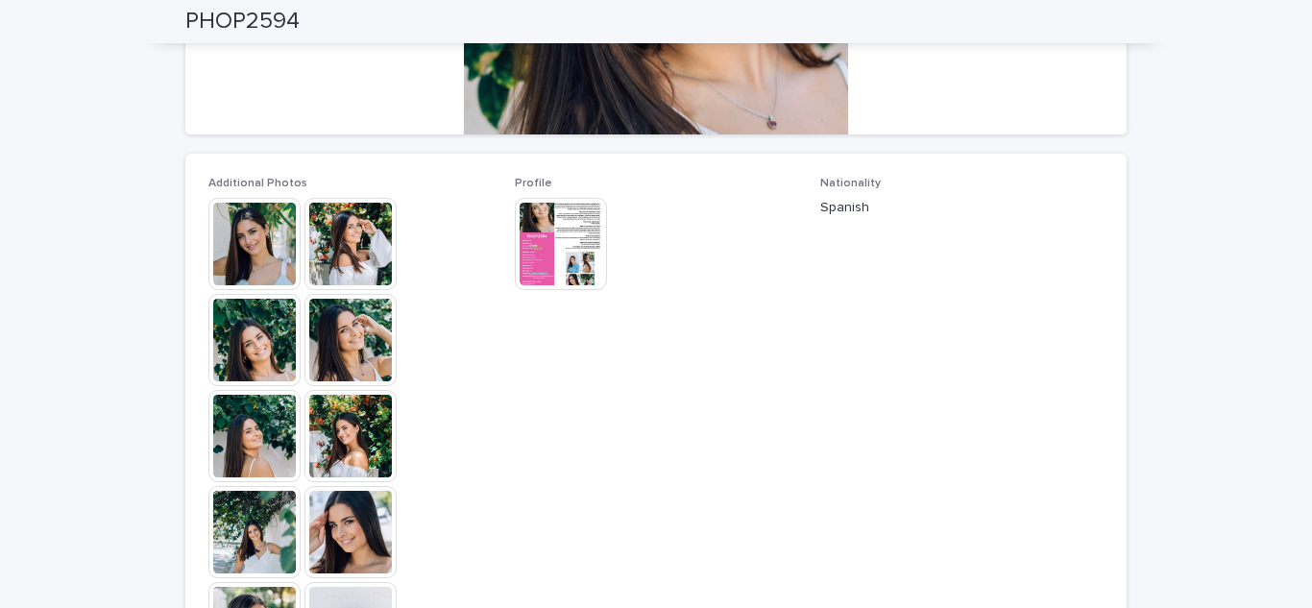
click at [566, 194] on div "Profile This file cannot be opened Download File" at bounding box center [656, 243] width 283 height 133
click at [556, 231] on img at bounding box center [561, 244] width 92 height 92
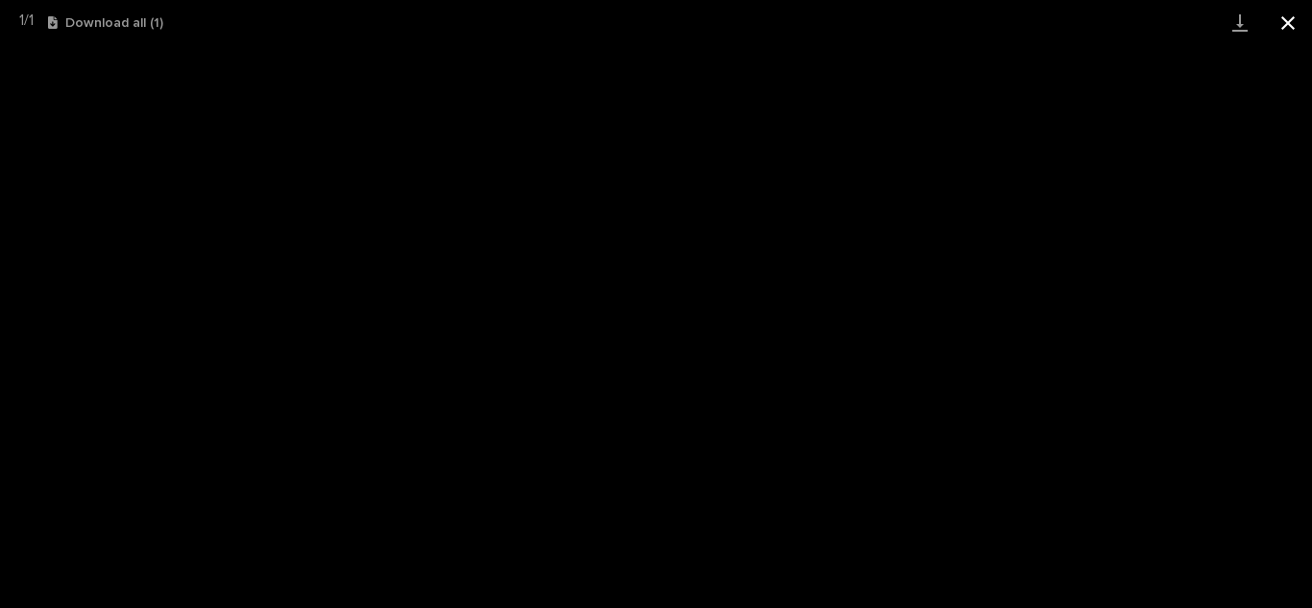
click at [1285, 25] on button "Close gallery" at bounding box center [1288, 22] width 48 height 45
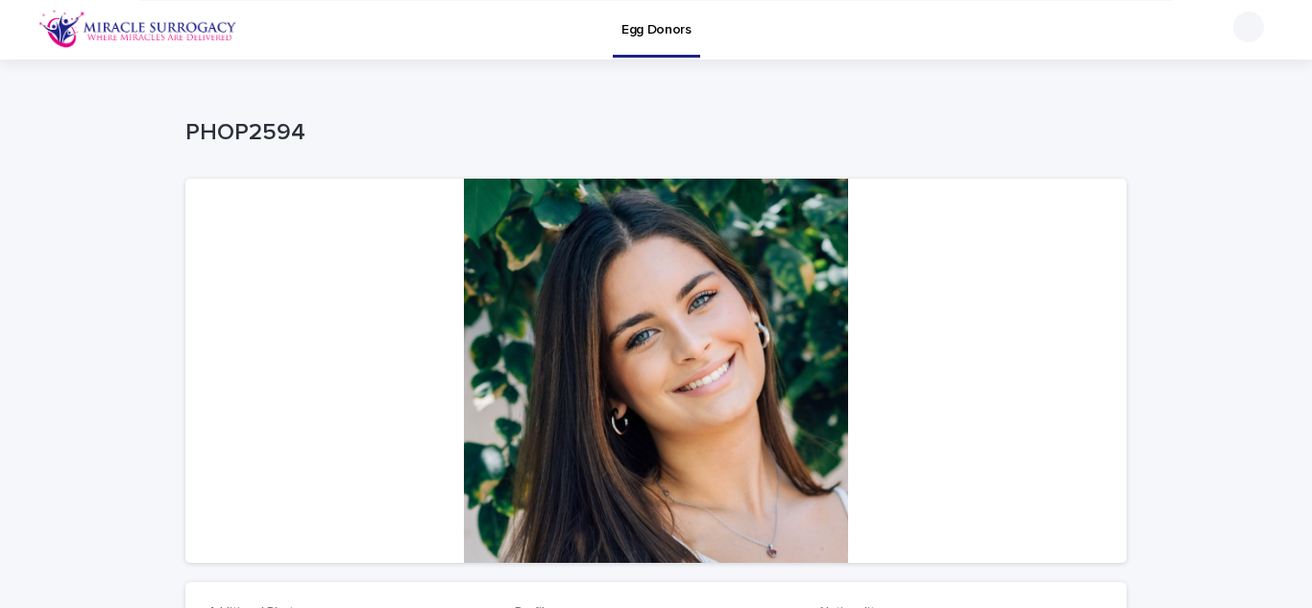
scroll to position [0, 0]
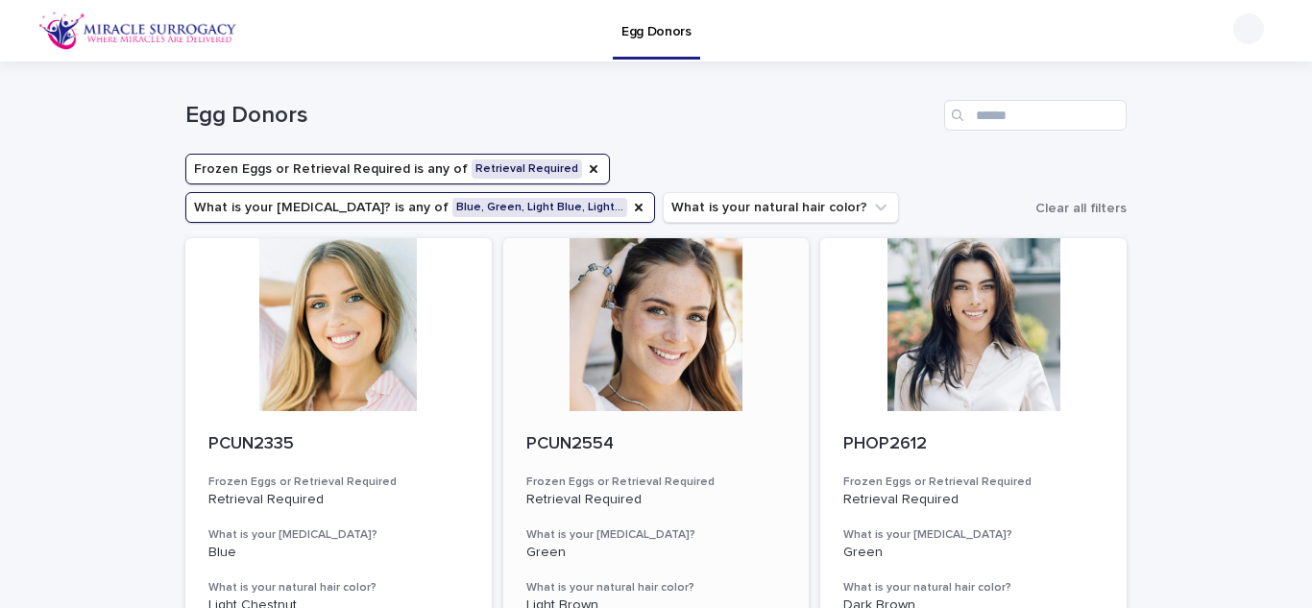
click at [715, 389] on div at bounding box center [656, 324] width 306 height 173
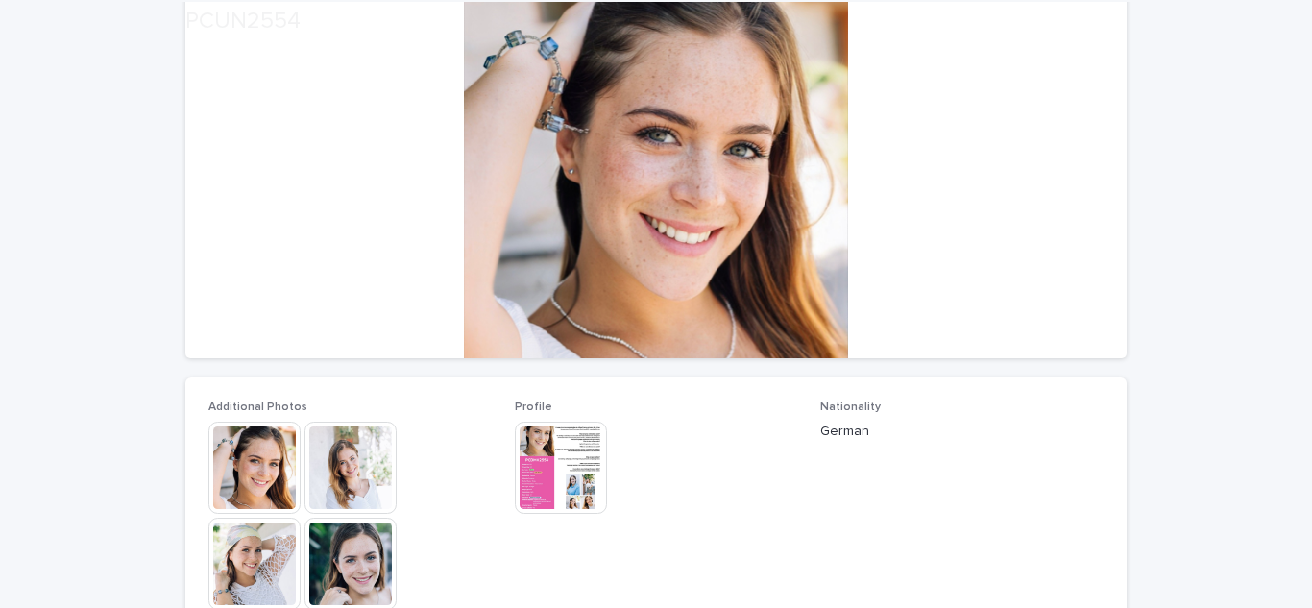
scroll to position [416, 0]
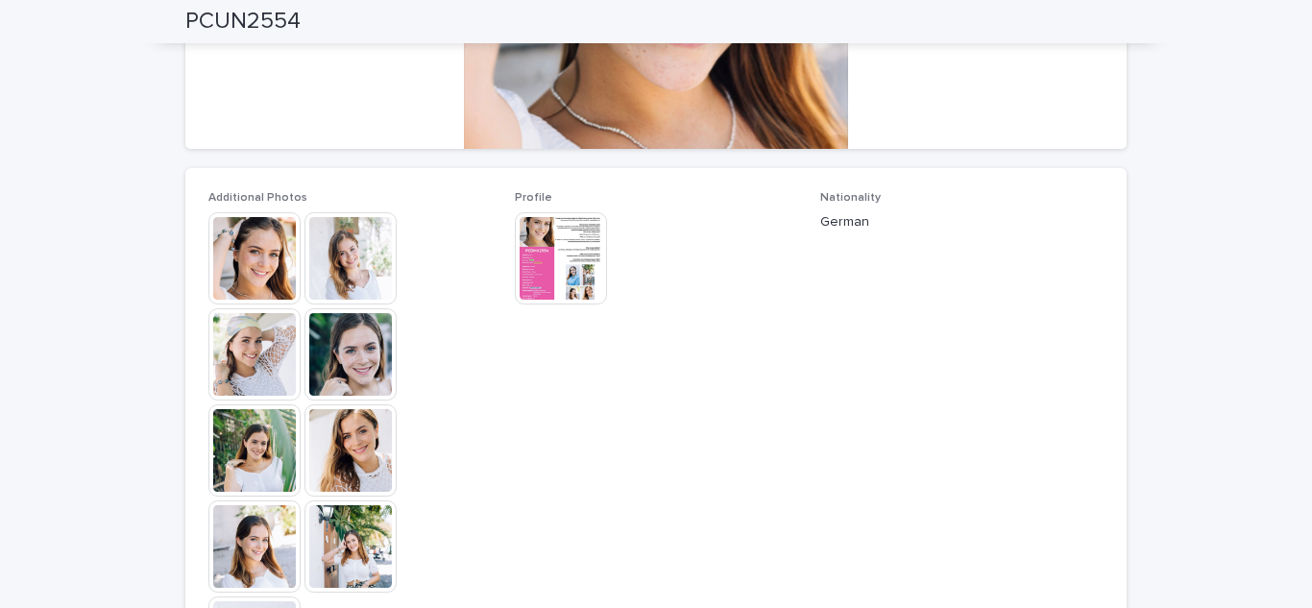
click at [548, 261] on img at bounding box center [561, 258] width 92 height 92
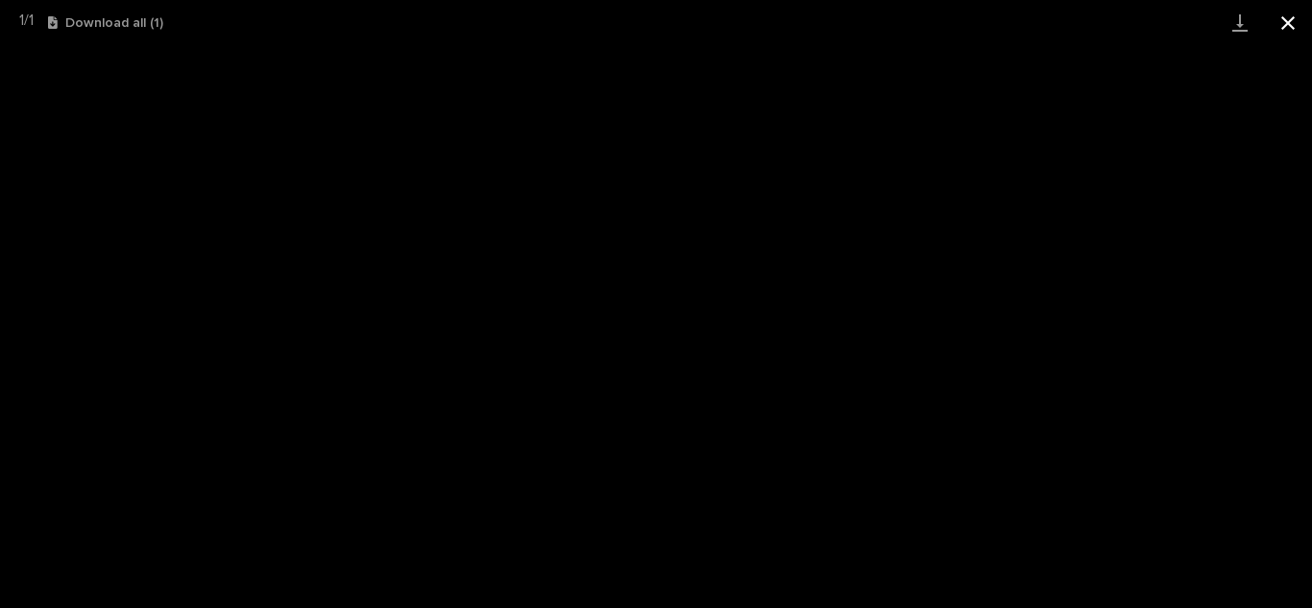
click at [1282, 24] on button "Close gallery" at bounding box center [1288, 22] width 48 height 45
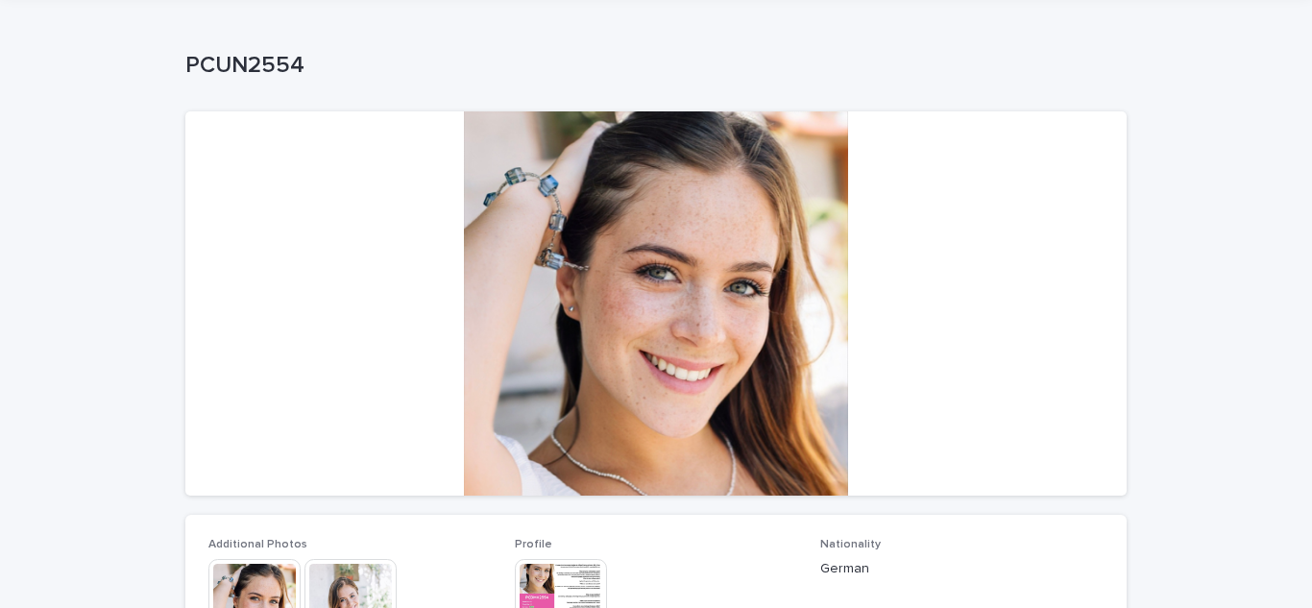
scroll to position [55, 0]
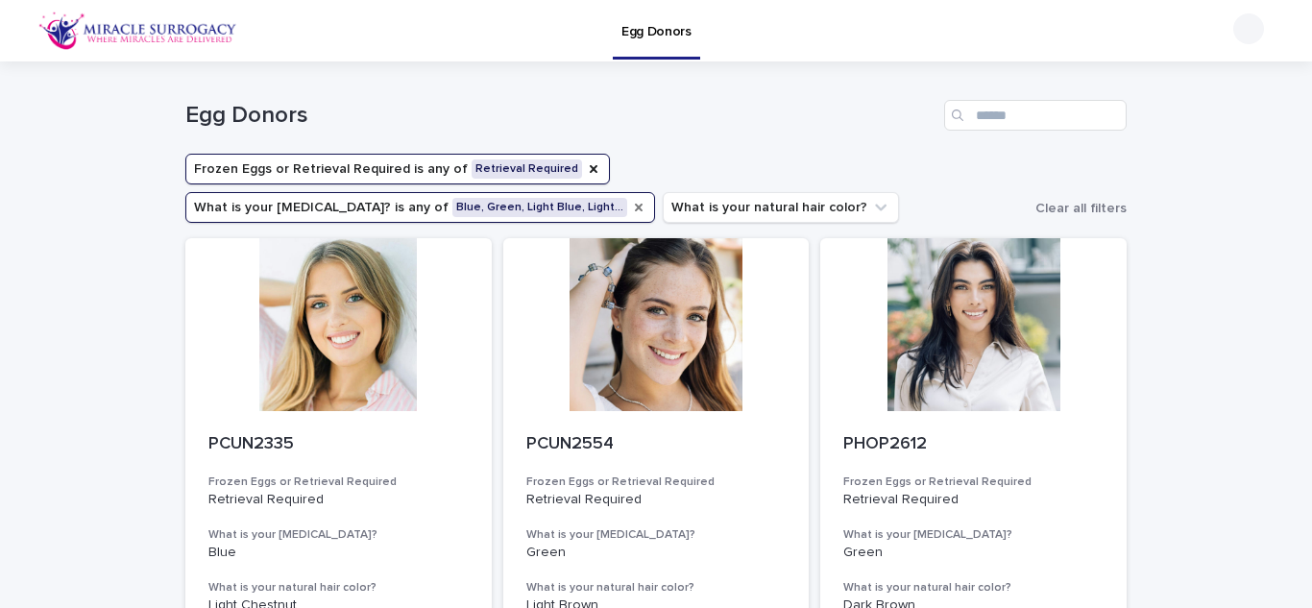
click at [643, 204] on icon "What is your eye color?" at bounding box center [639, 208] width 8 height 8
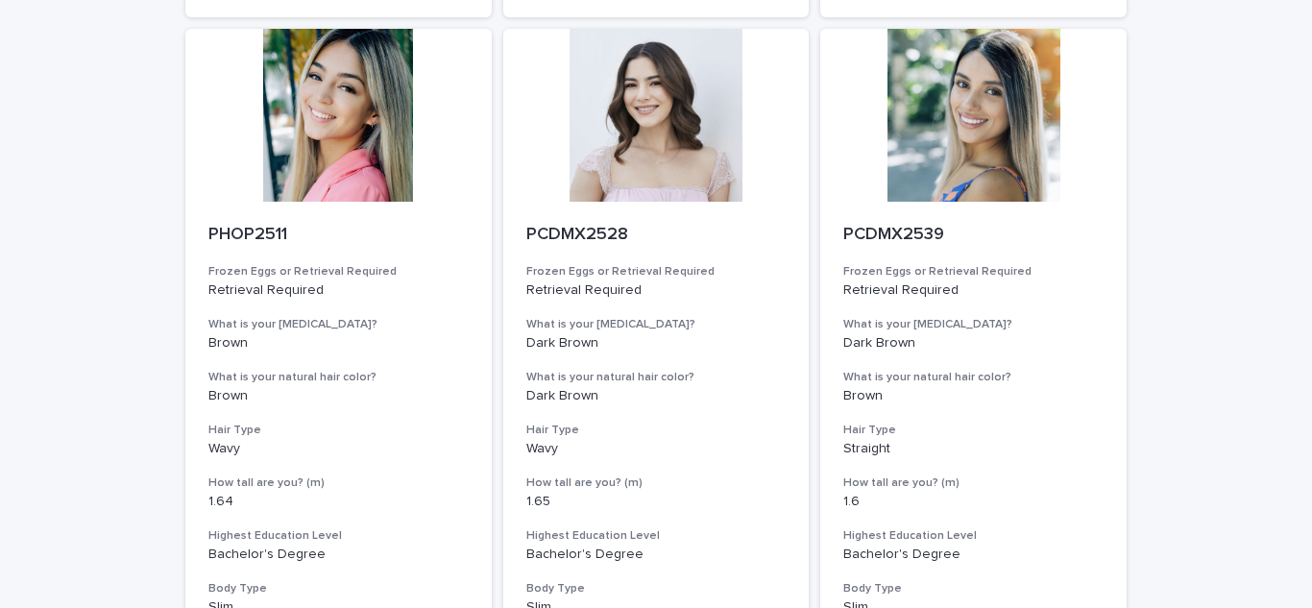
scroll to position [2263, 0]
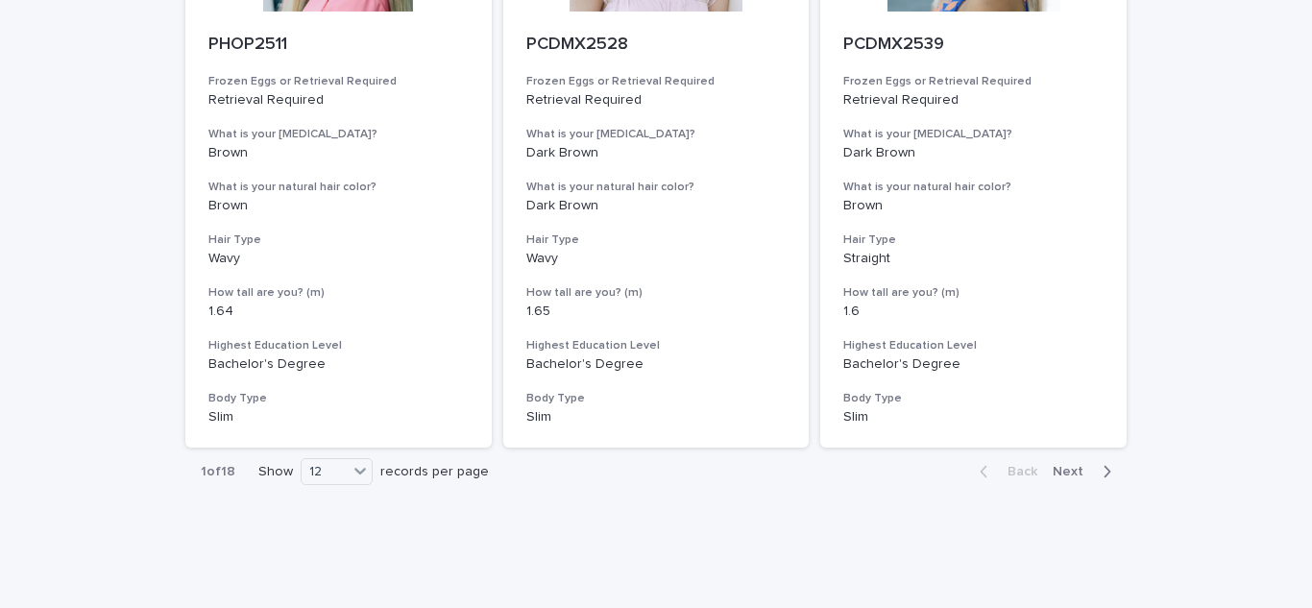
click at [1074, 465] on span "Next" at bounding box center [1074, 471] width 42 height 13
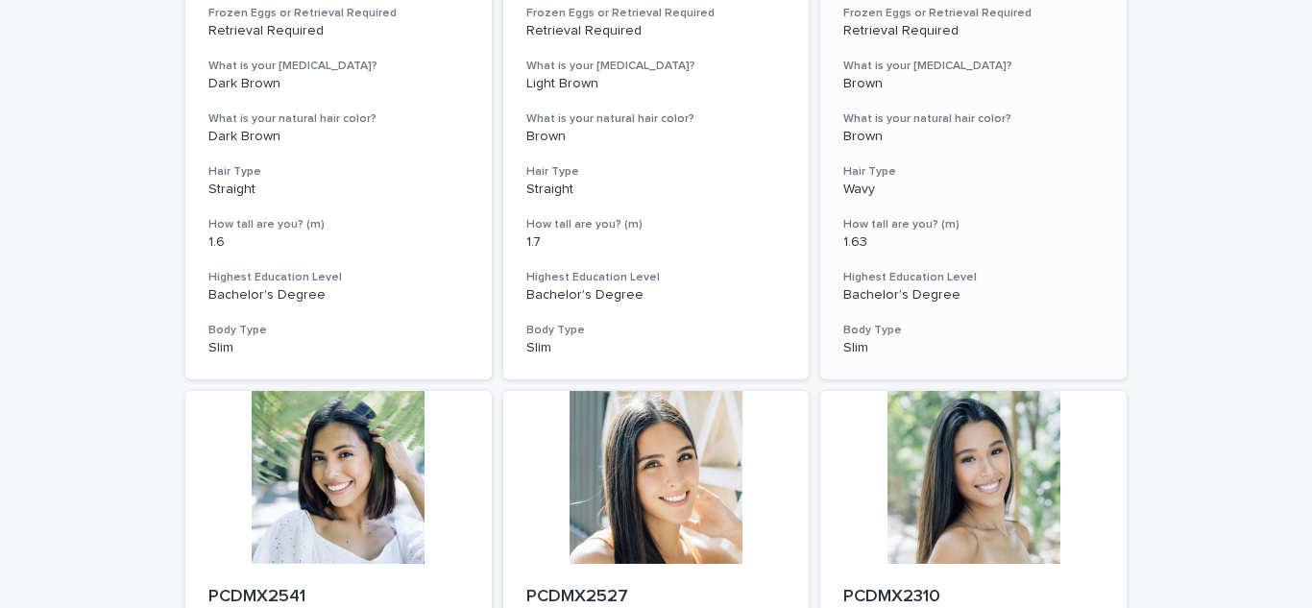
scroll to position [187, 0]
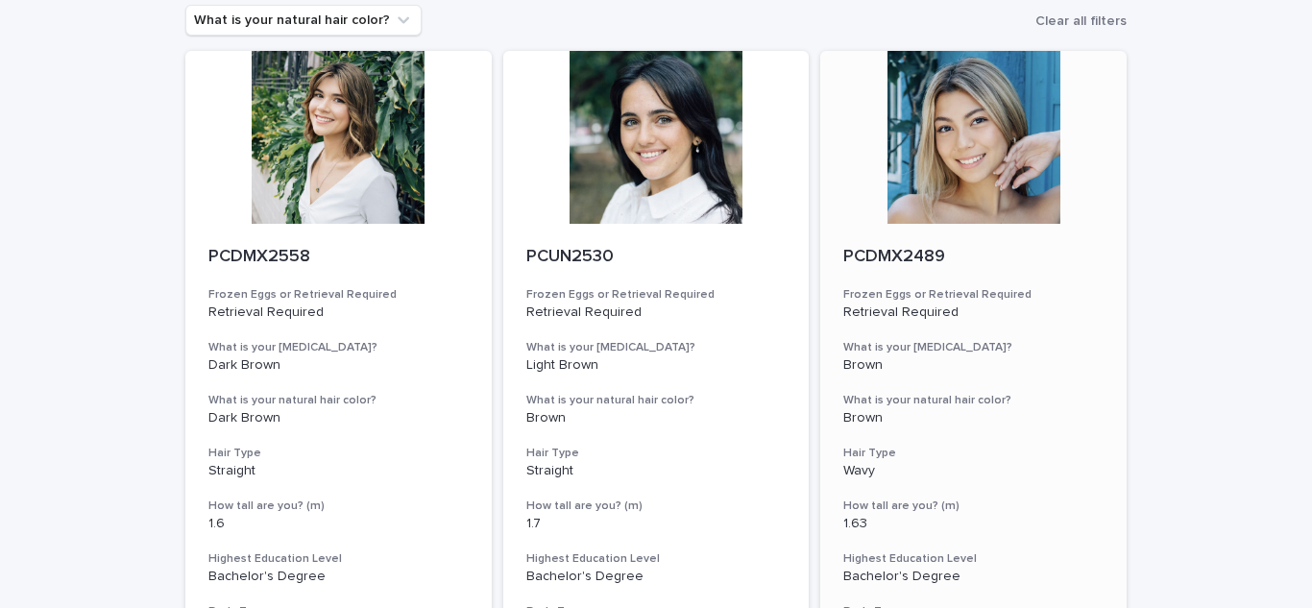
click at [1056, 392] on div "PCDMX2489 Frozen Eggs or Retrieval Required Retrieval Required What is your eye…" at bounding box center [973, 442] width 306 height 437
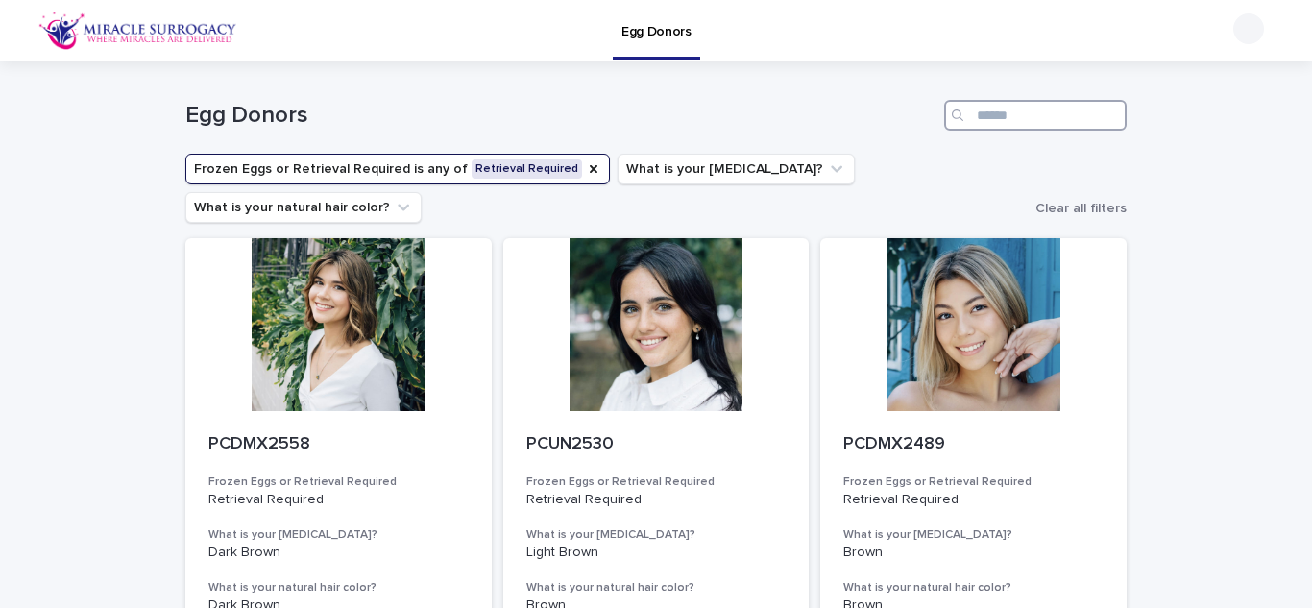
click at [1000, 122] on input "Search" at bounding box center [1035, 115] width 182 height 31
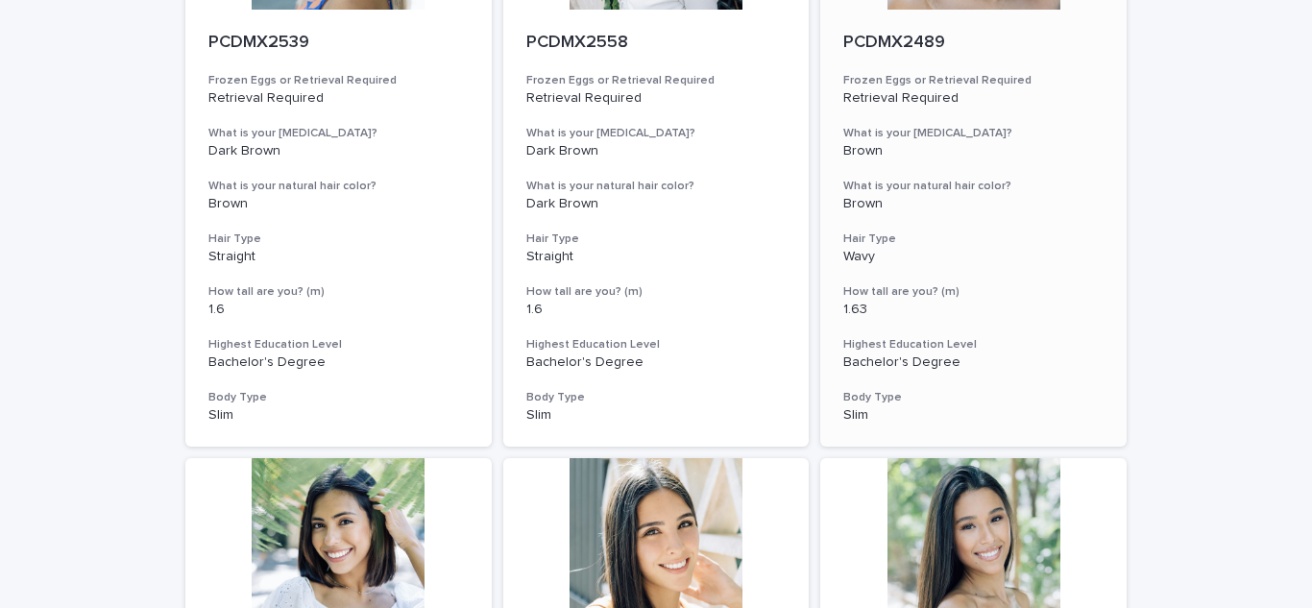
scroll to position [2263, 0]
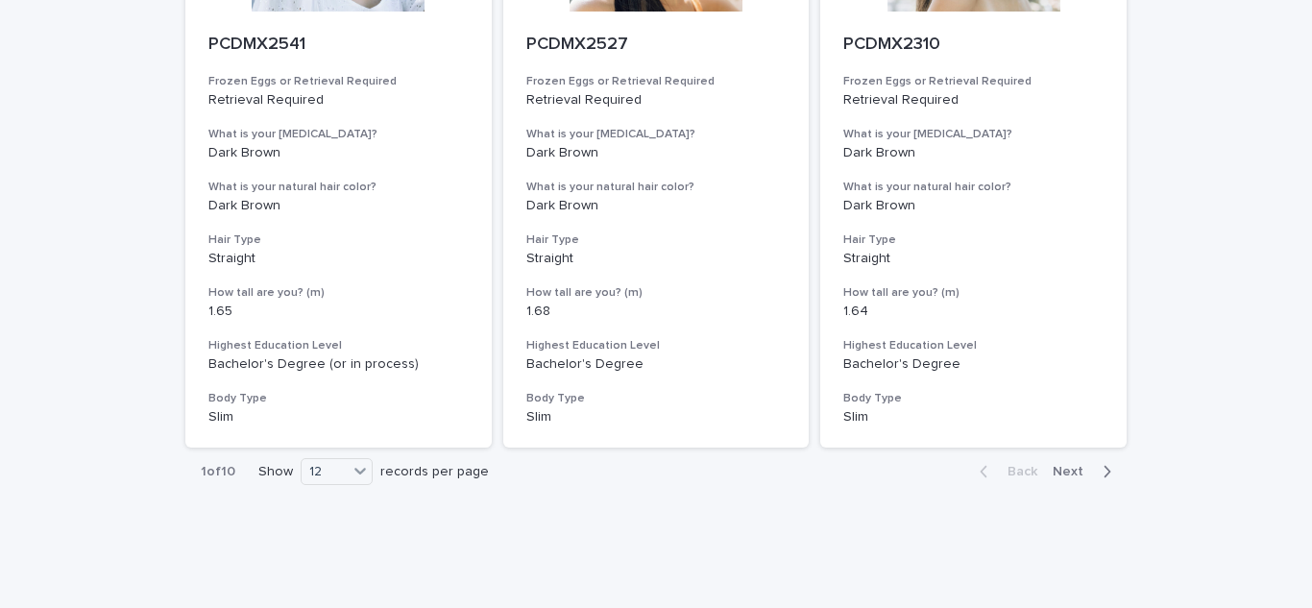
type input "***"
click at [1071, 465] on span "Next" at bounding box center [1074, 471] width 42 height 13
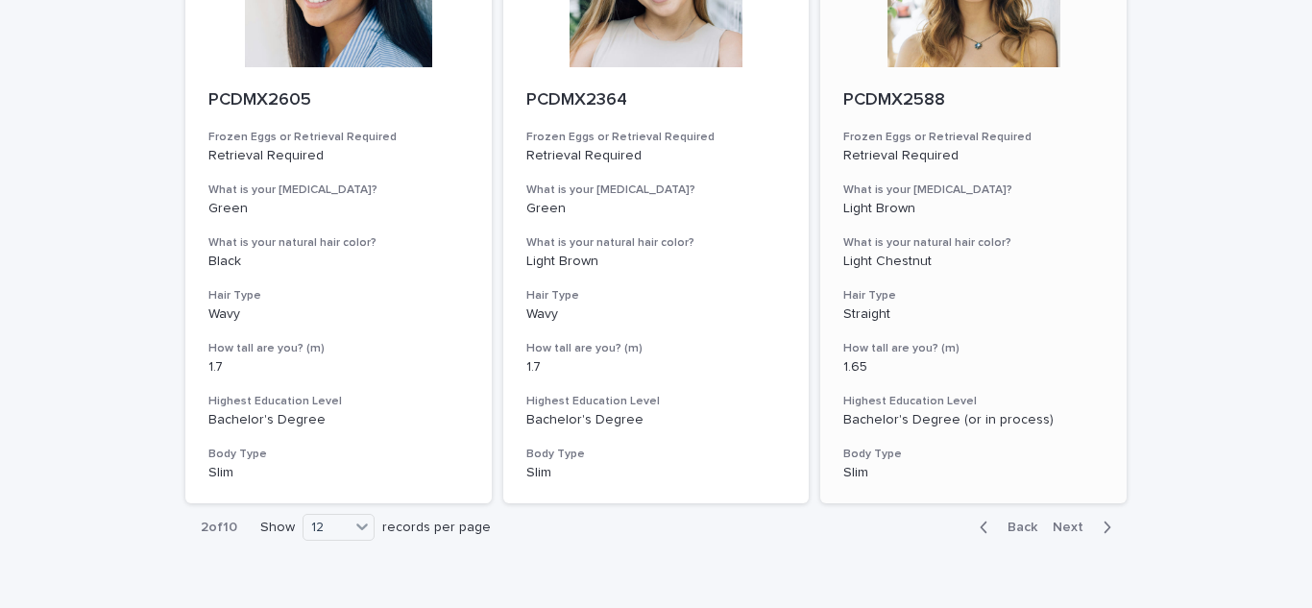
scroll to position [2263, 0]
